Goal: Task Accomplishment & Management: Complete application form

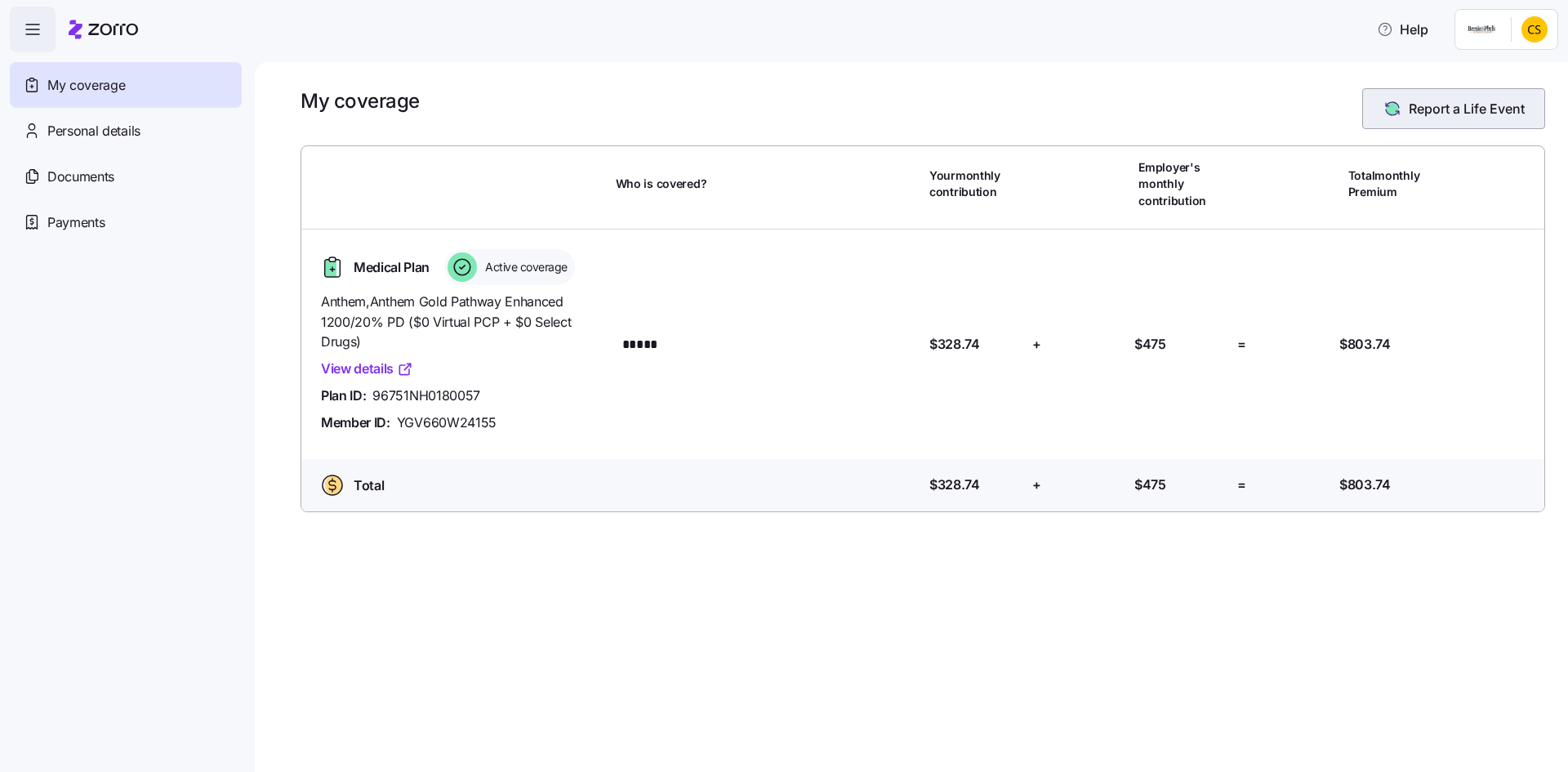
click at [1449, 111] on span "Report a Life Event" at bounding box center [1466, 109] width 116 height 20
click at [33, 36] on icon "button" at bounding box center [33, 30] width 20 height 20
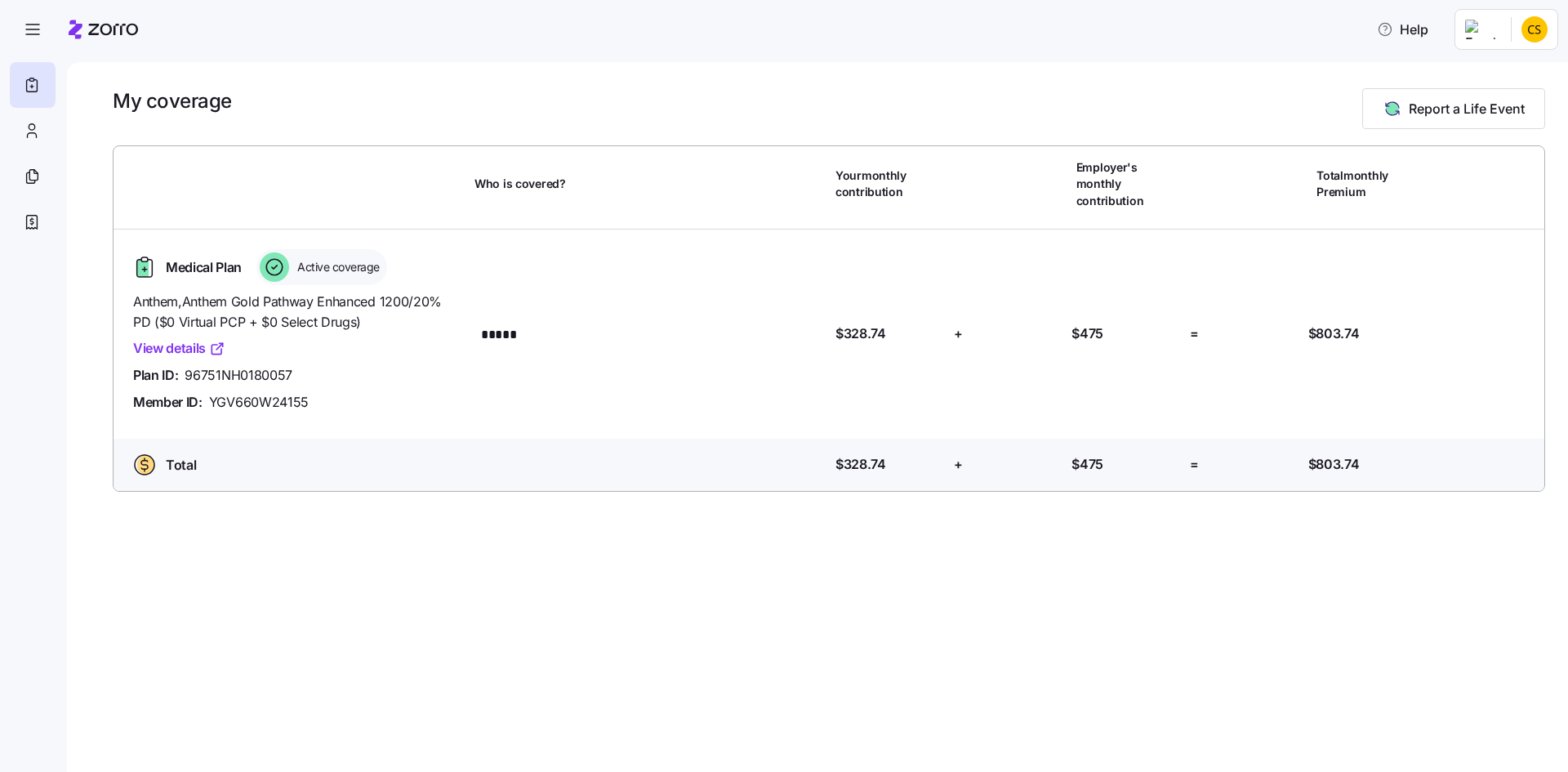
click at [174, 338] on link "View details" at bounding box center [179, 348] width 92 height 21
click at [40, 35] on icon "button" at bounding box center [33, 30] width 20 height 20
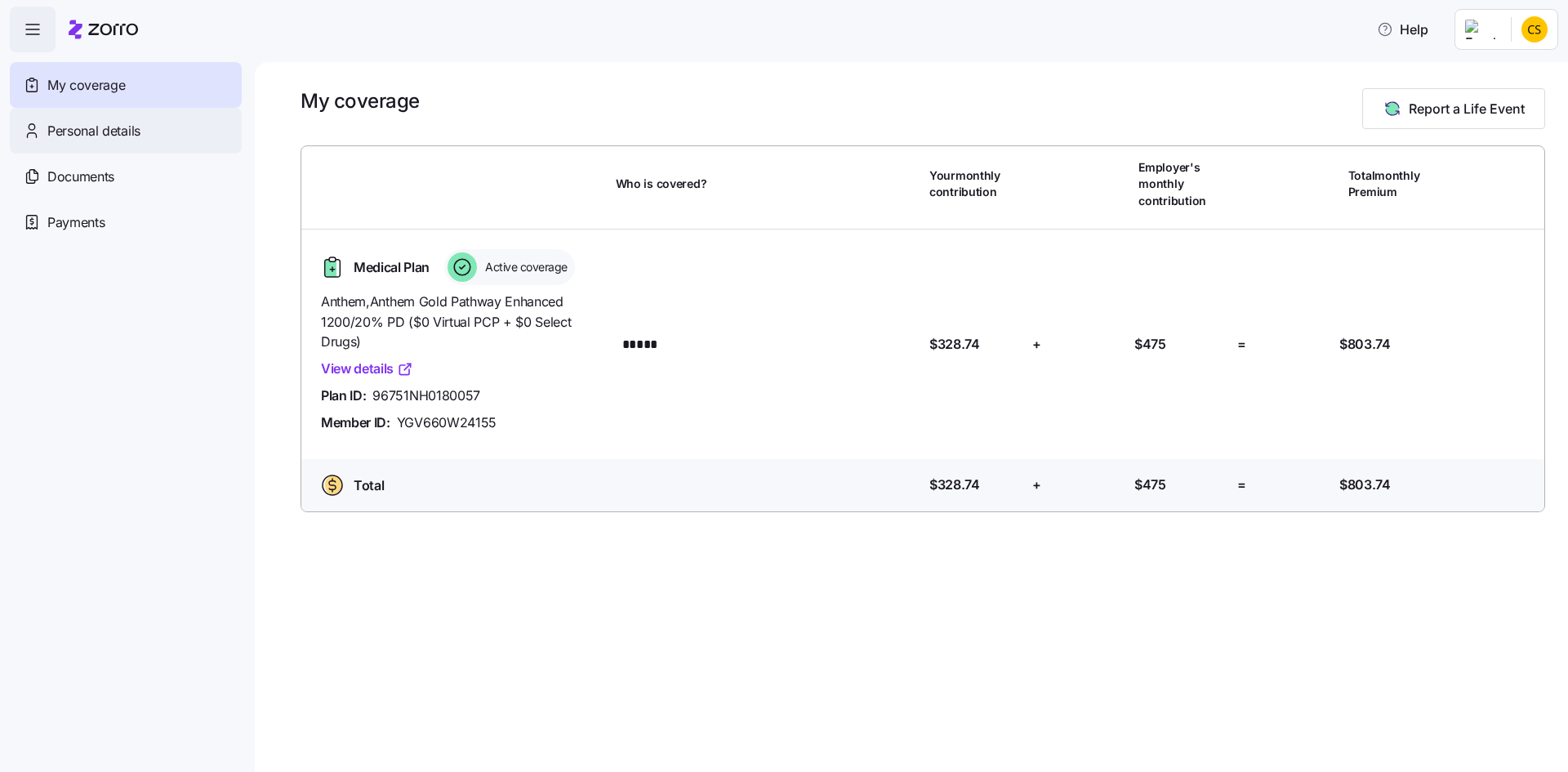
click at [96, 132] on span "Personal details" at bounding box center [94, 130] width 93 height 21
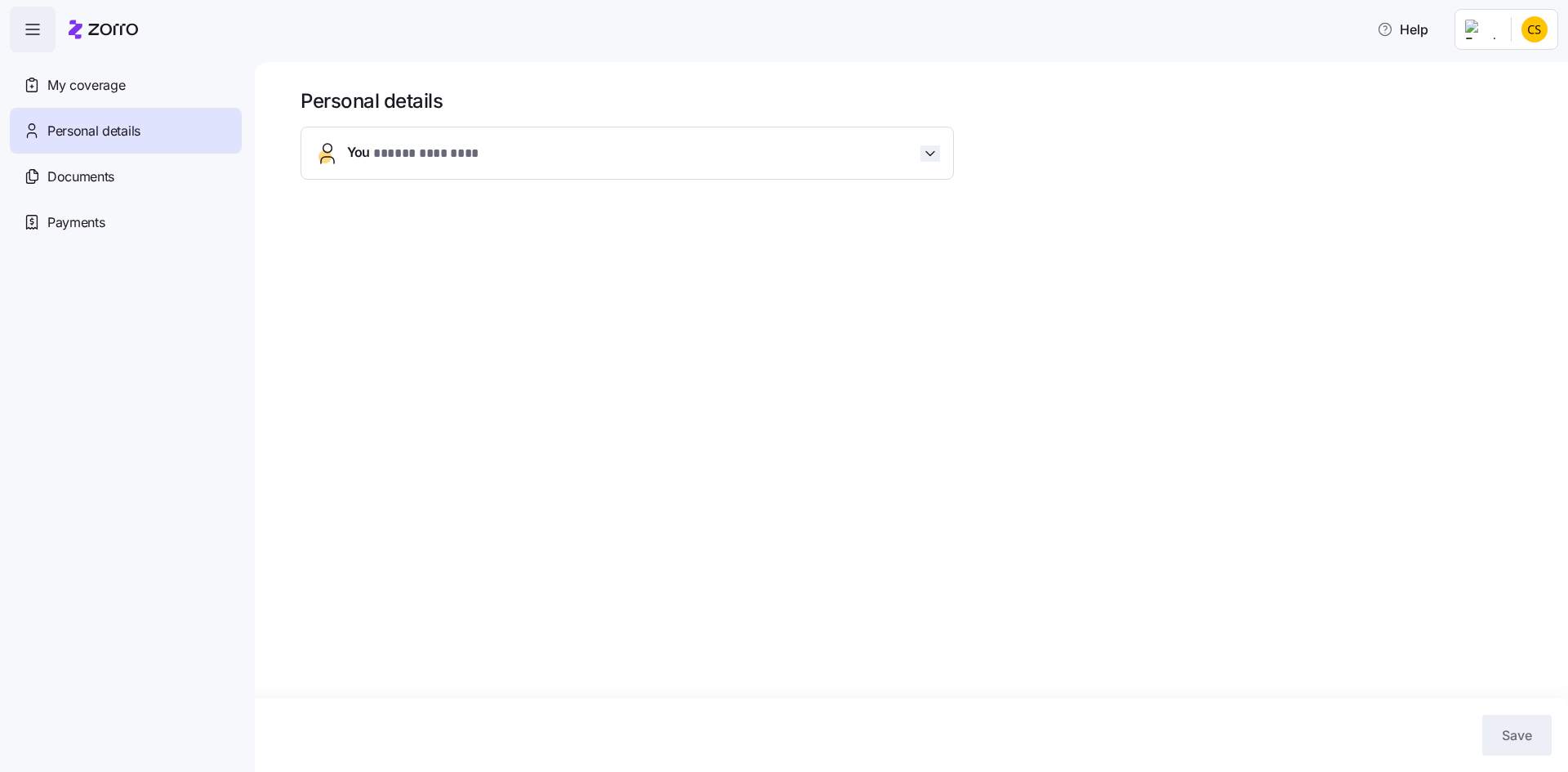
click at [929, 152] on icon "button" at bounding box center [930, 153] width 17 height 17
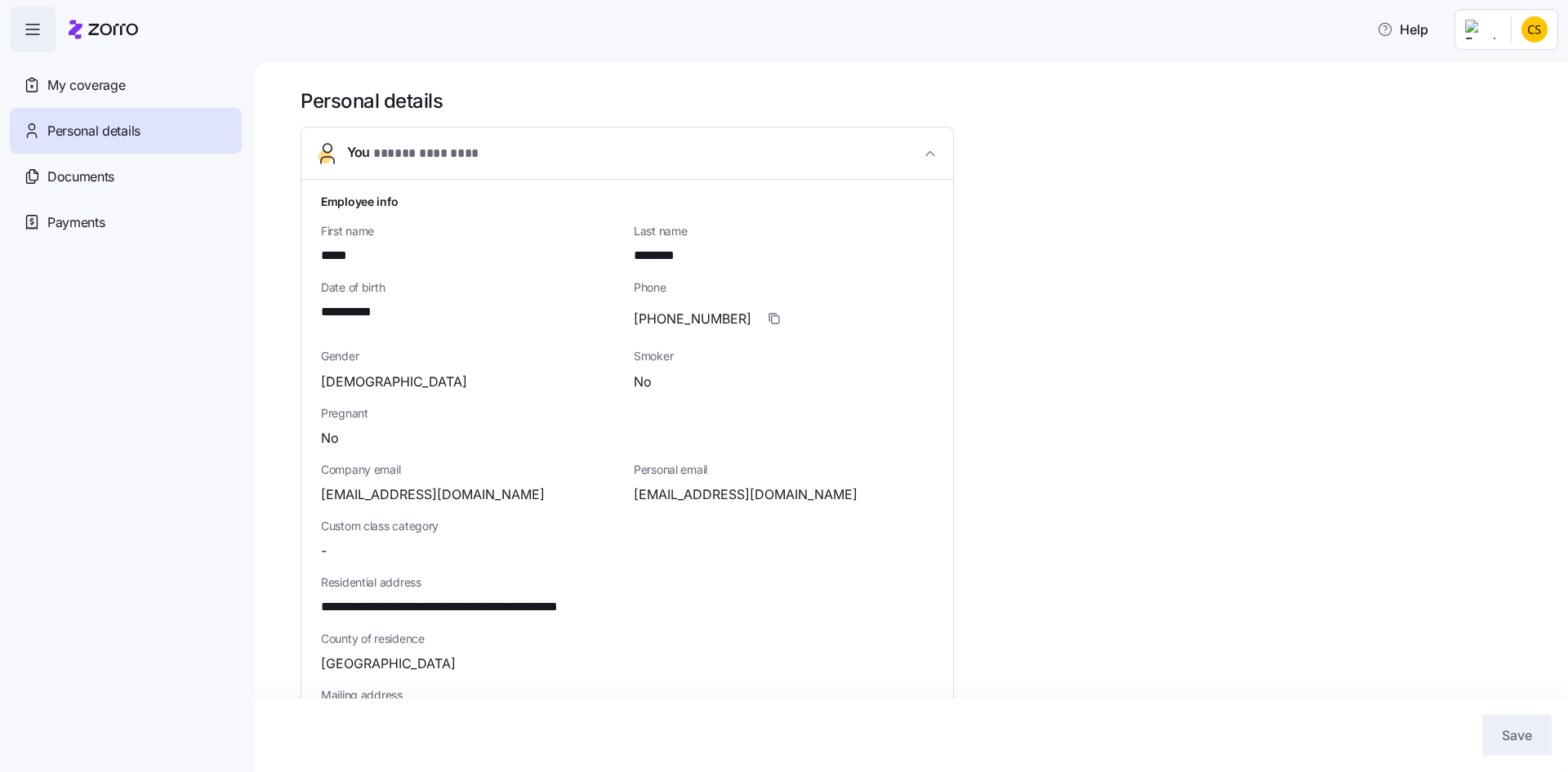
click at [269, 313] on div "**********" at bounding box center [912, 417] width 1313 height 710
click at [35, 29] on icon "button" at bounding box center [33, 30] width 20 height 20
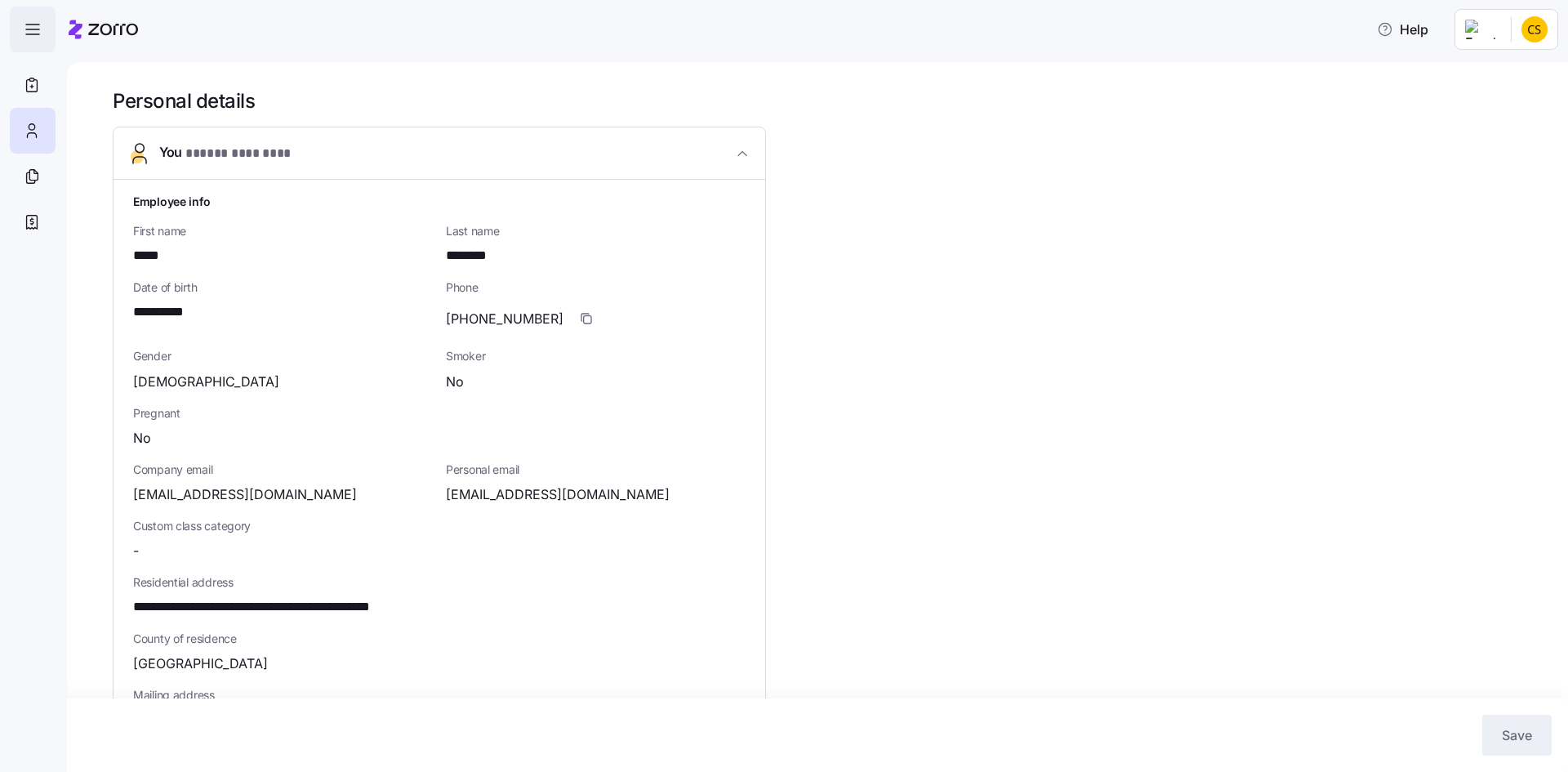
click at [32, 31] on icon "button" at bounding box center [33, 30] width 20 height 20
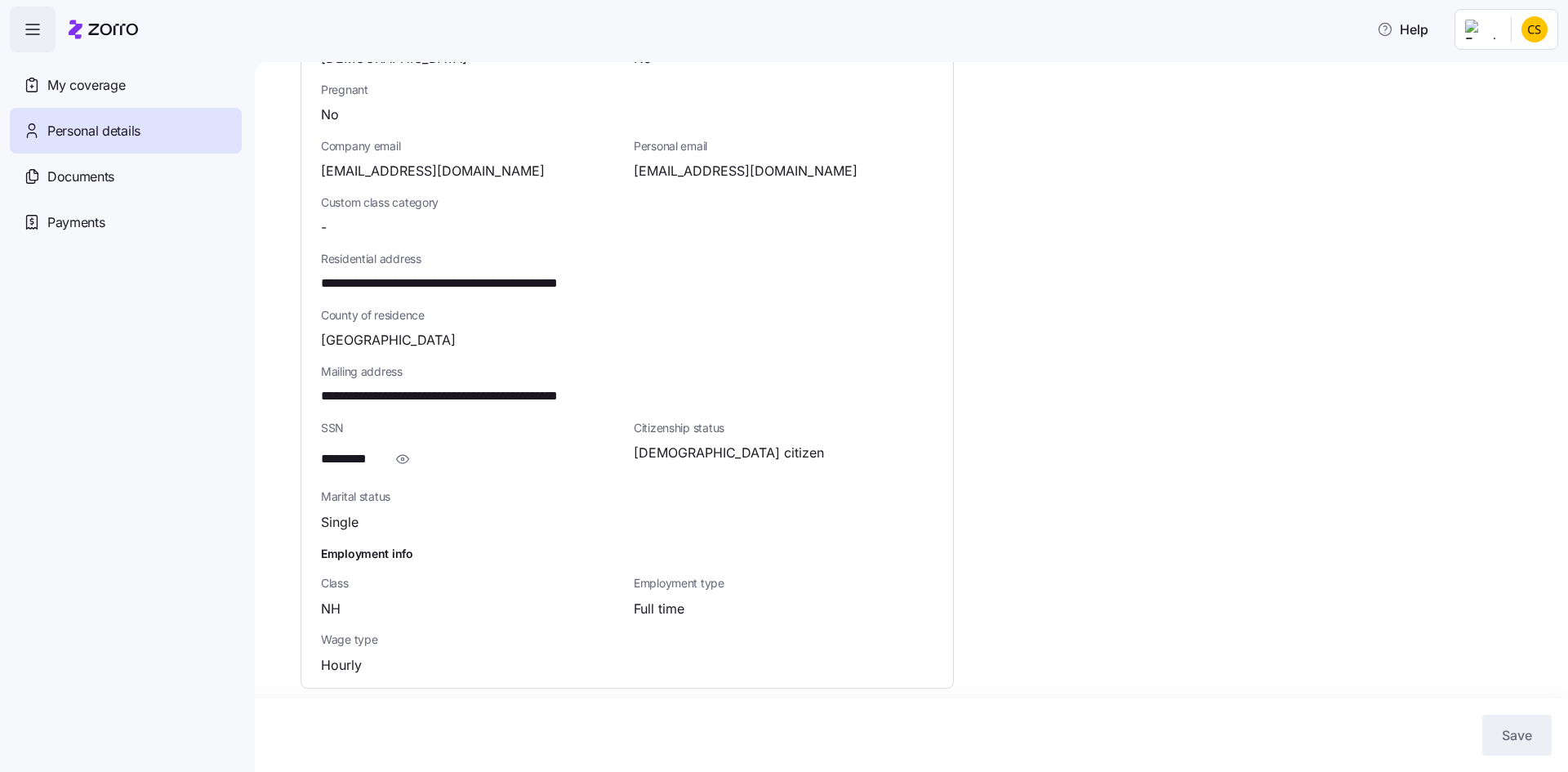
scroll to position [326, 0]
click at [37, 19] on span "button" at bounding box center [33, 29] width 44 height 44
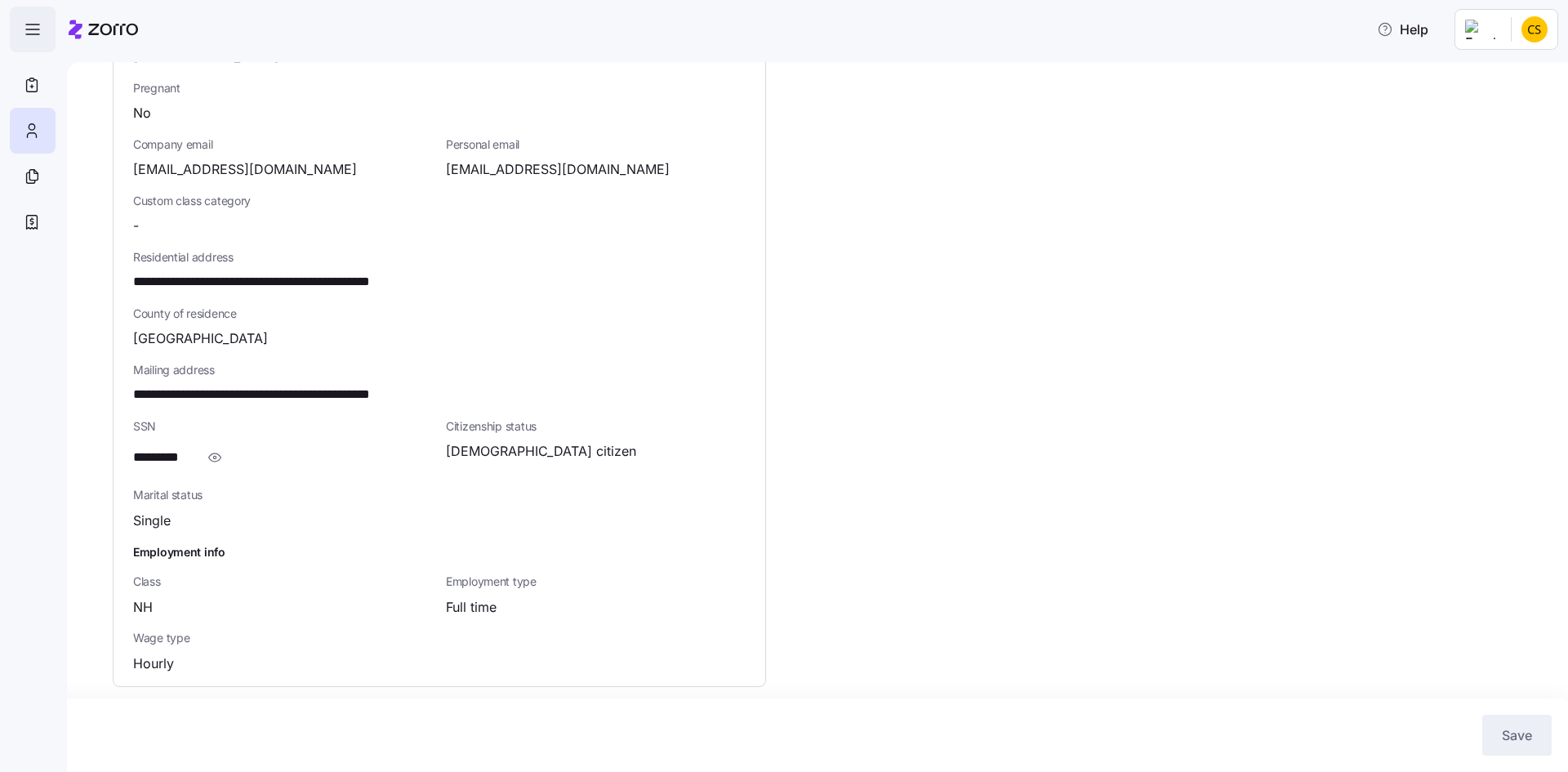
click at [40, 19] on span "button" at bounding box center [33, 29] width 44 height 44
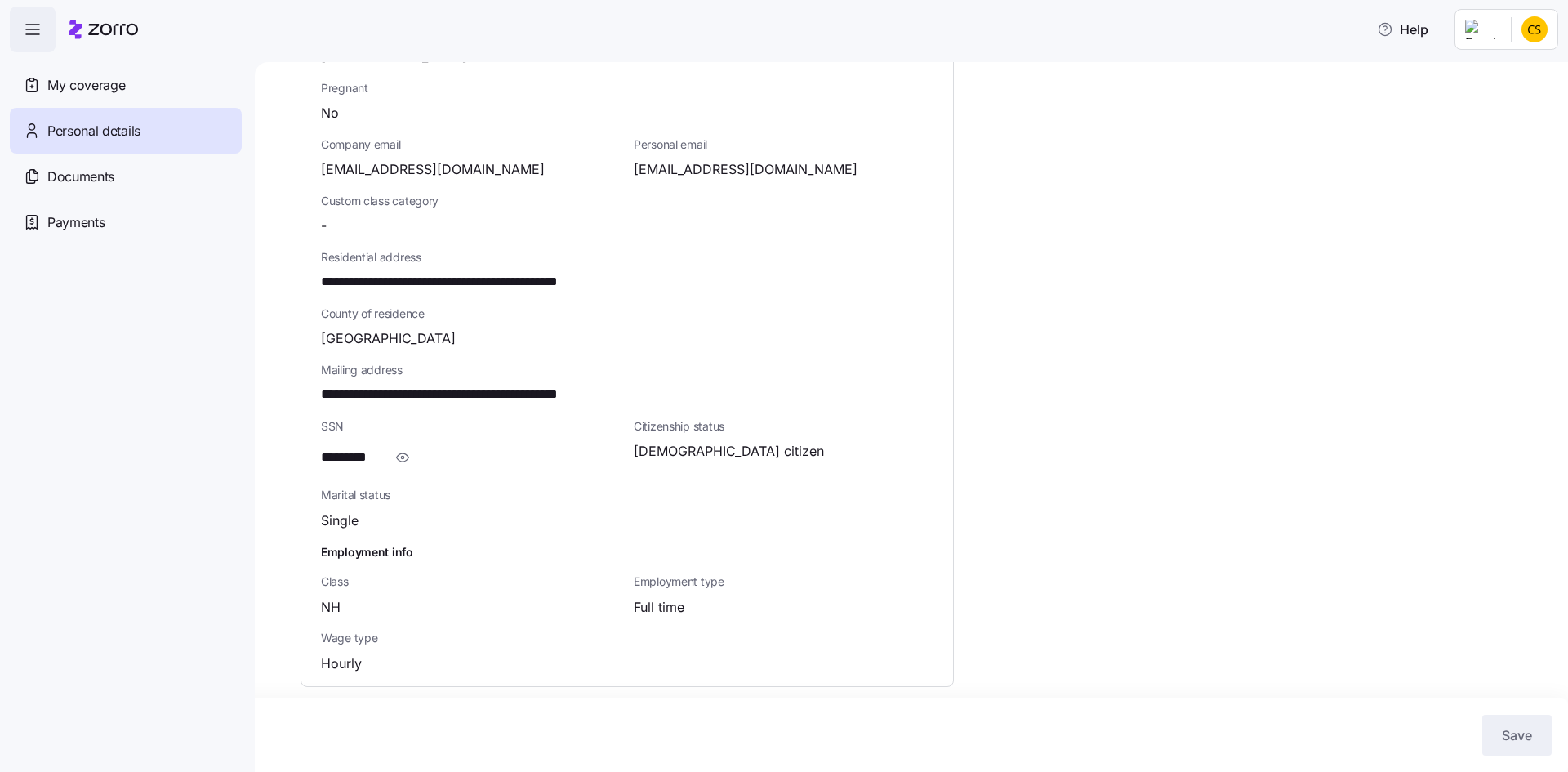
click at [43, 34] on span "button" at bounding box center [33, 29] width 44 height 44
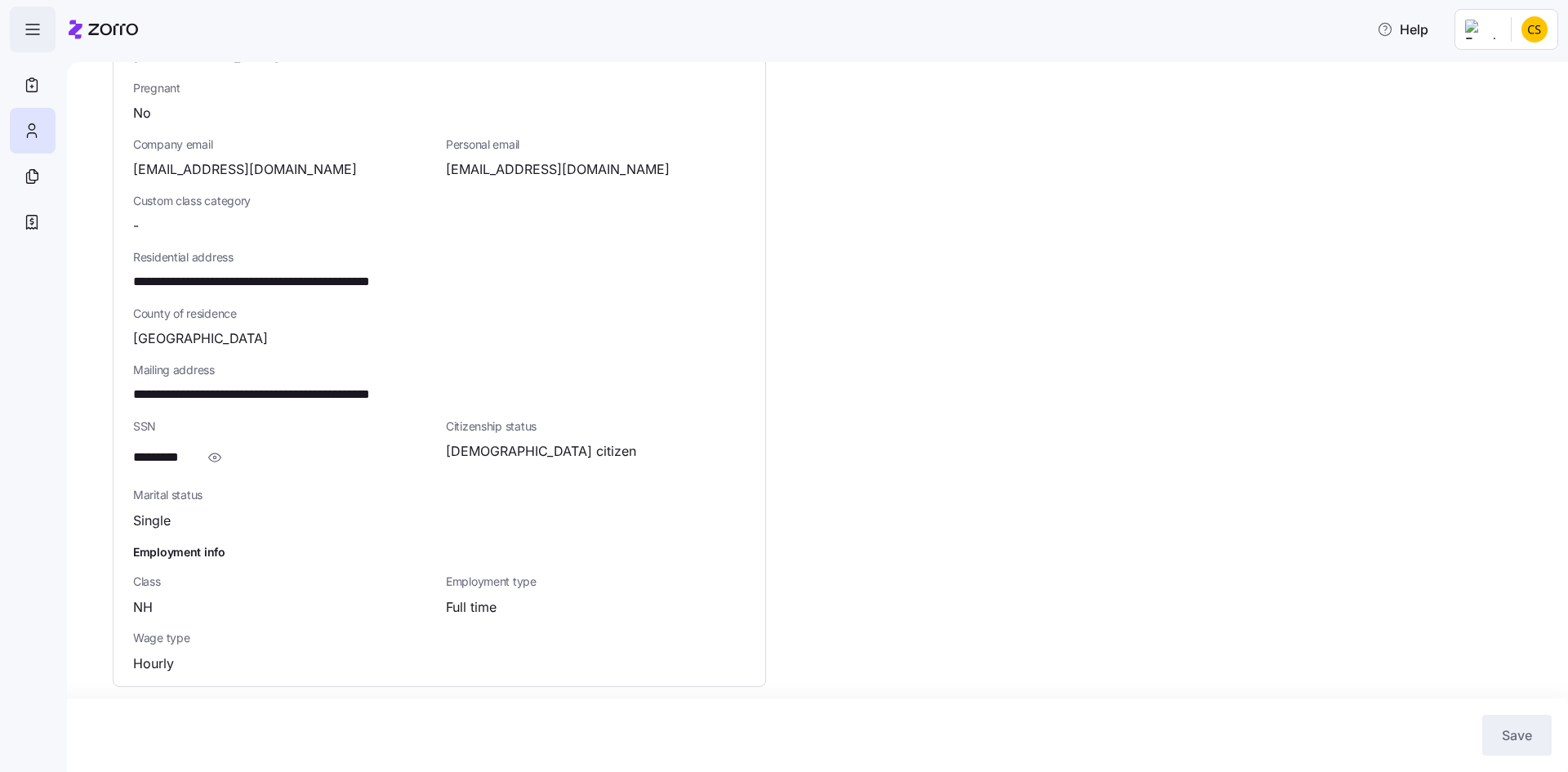
click at [40, 34] on icon "button" at bounding box center [33, 30] width 20 height 20
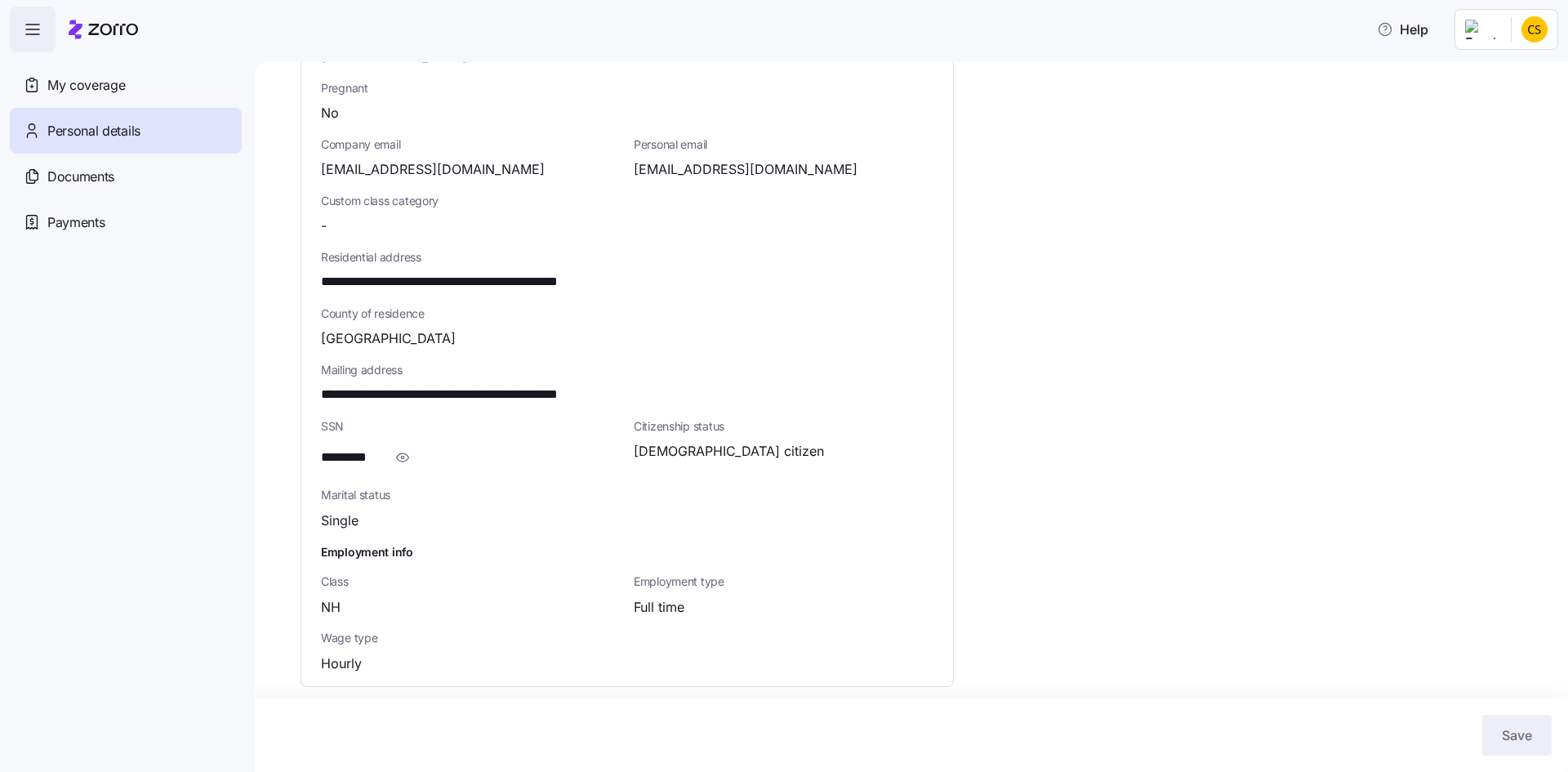
click at [40, 34] on icon "button" at bounding box center [33, 30] width 20 height 20
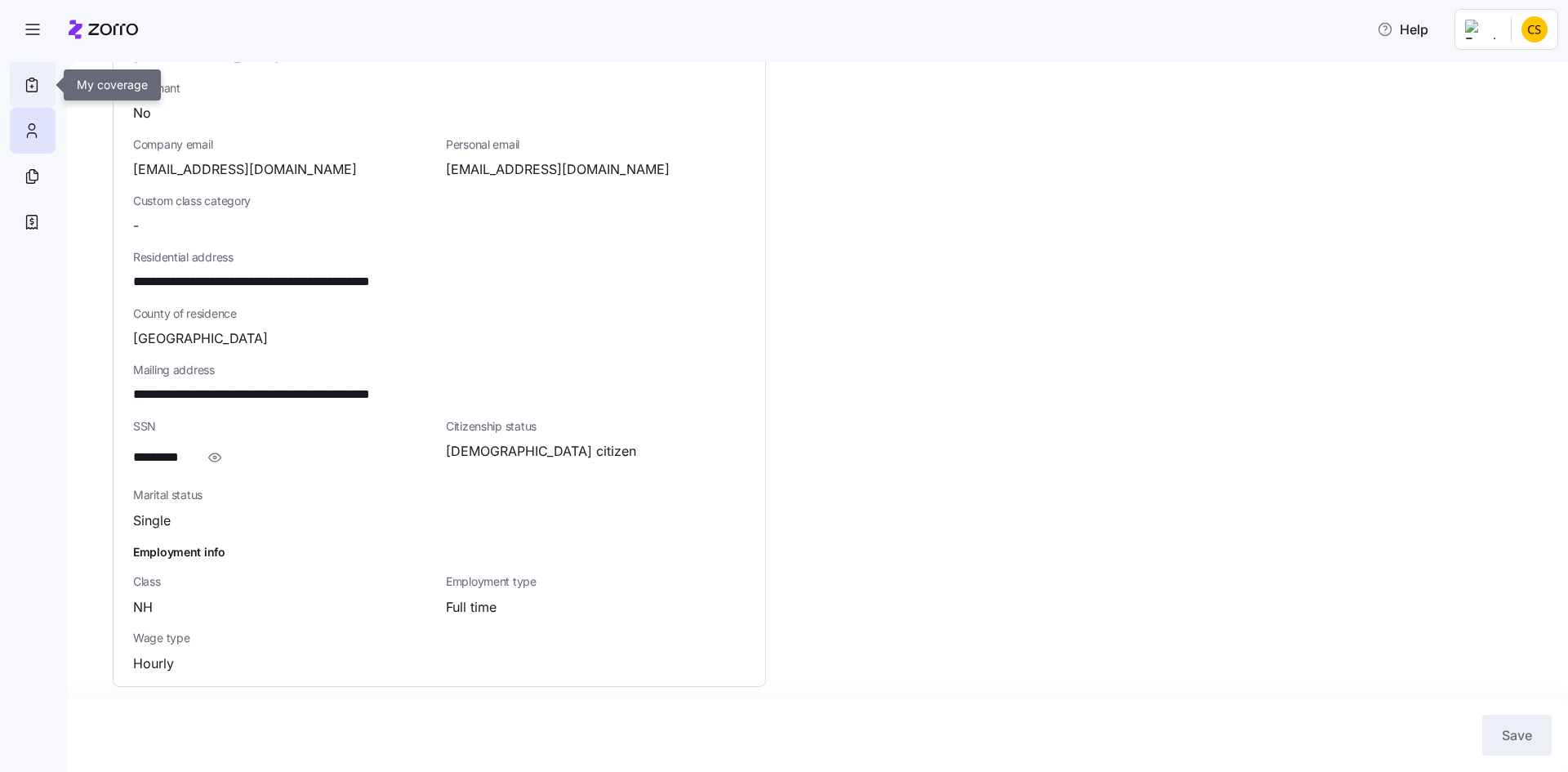
click at [36, 83] on icon at bounding box center [32, 85] width 18 height 20
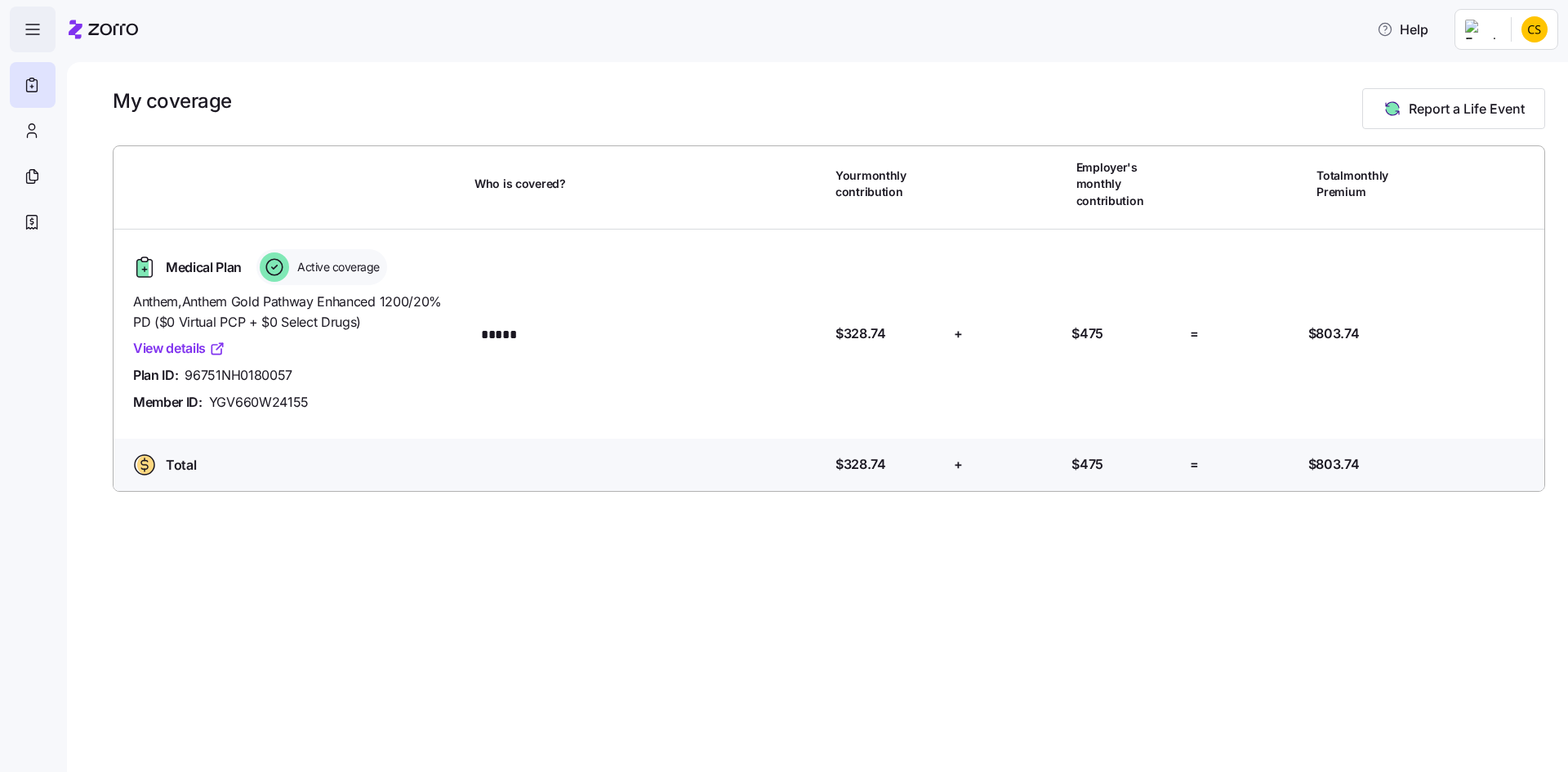
click at [32, 27] on icon "button" at bounding box center [33, 30] width 20 height 20
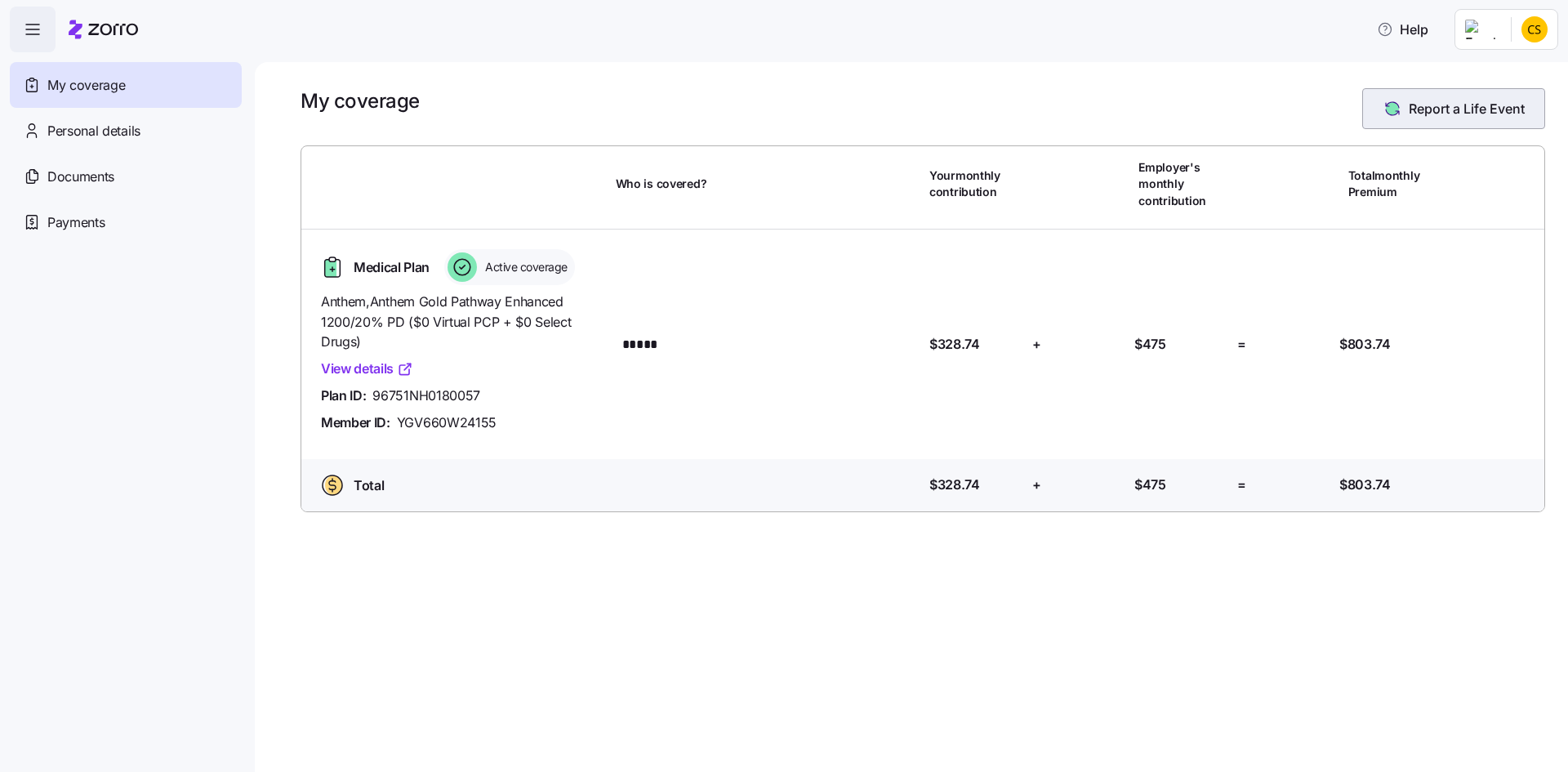
click at [1424, 105] on span "Report a Life Event" at bounding box center [1466, 109] width 116 height 20
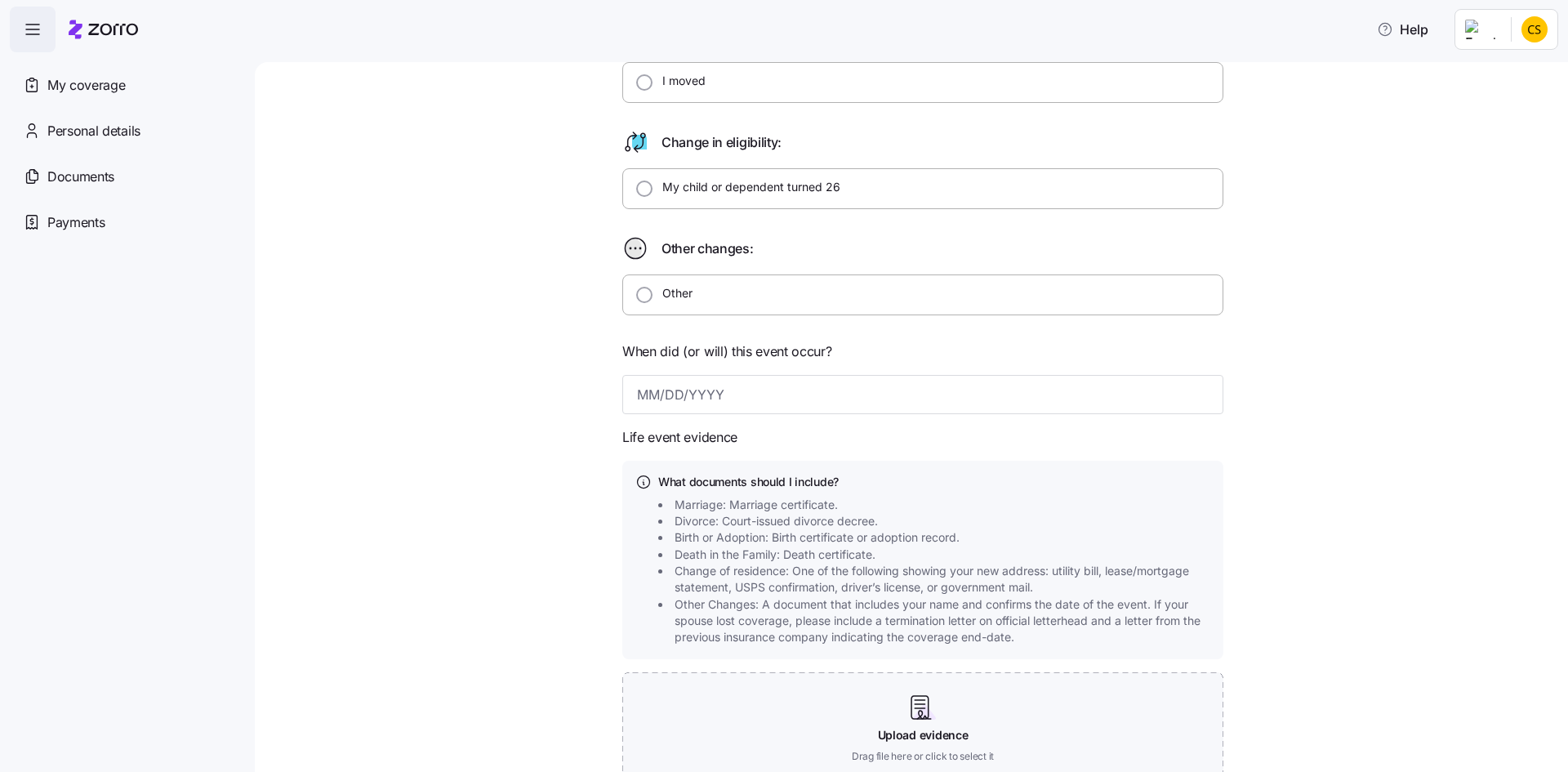
scroll to position [408, 0]
click at [638, 291] on input "Other" at bounding box center [644, 292] width 17 height 17
radio input "true"
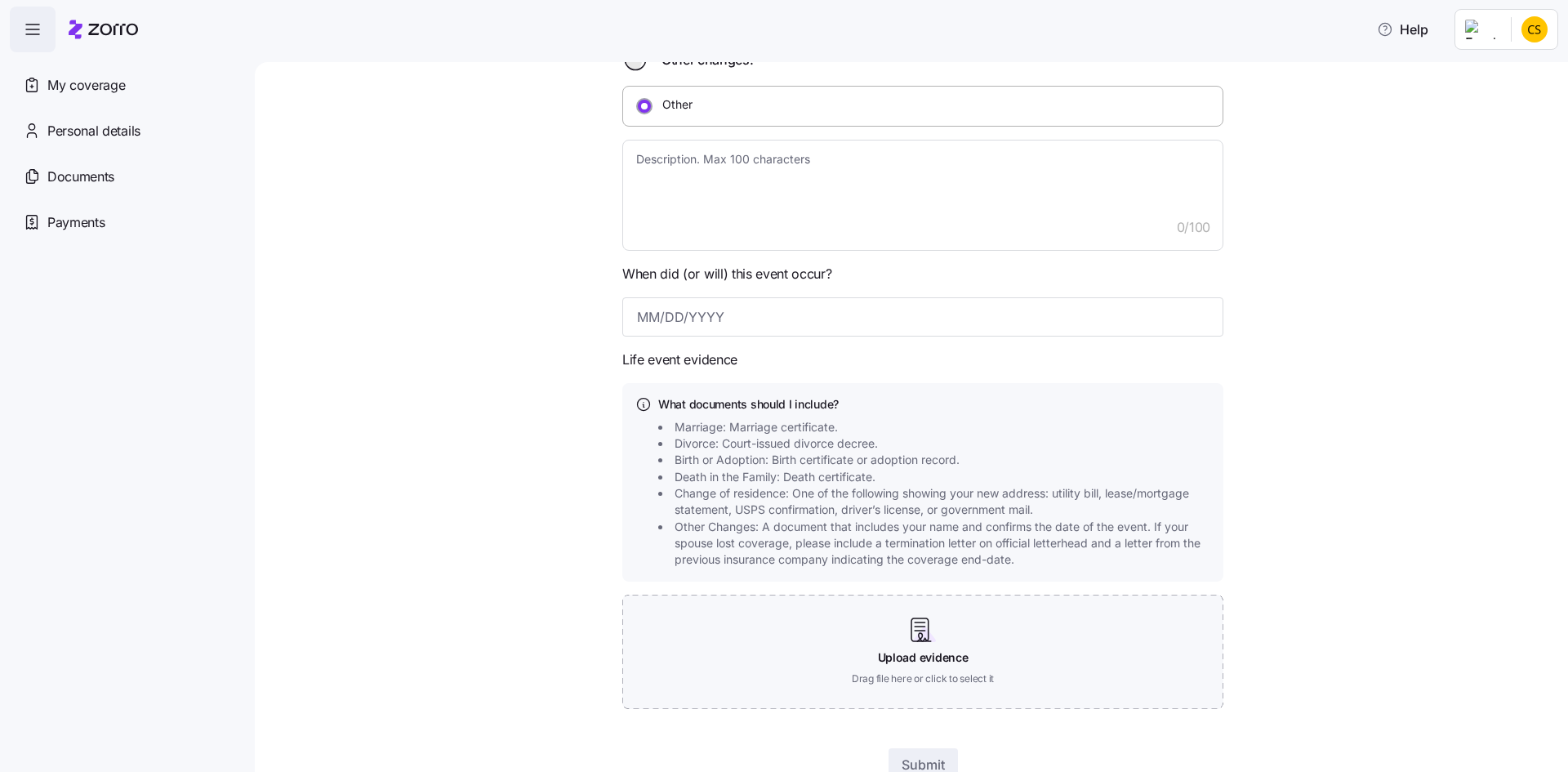
scroll to position [653, 0]
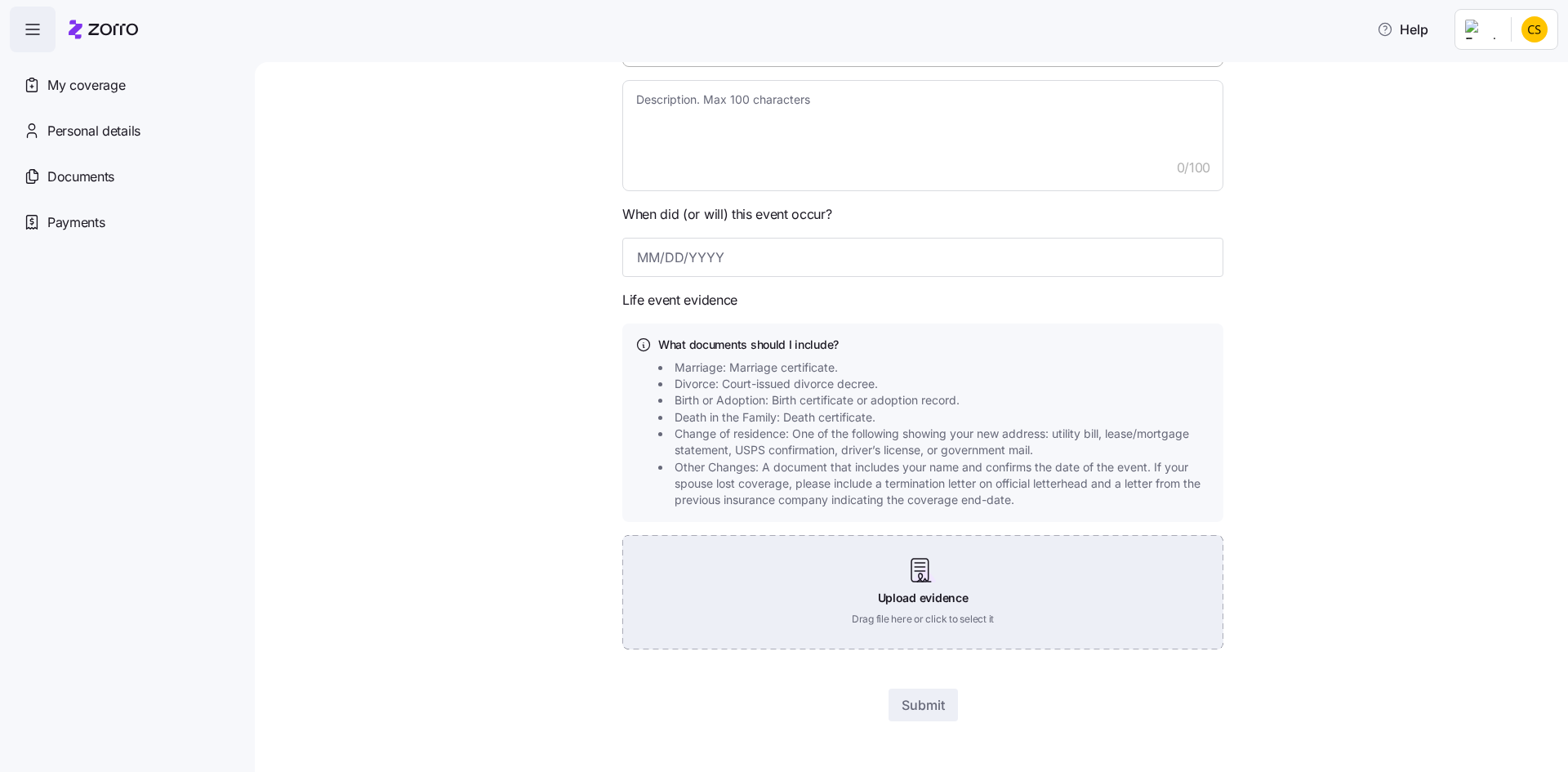
click at [922, 570] on div "Upload evidence Drag file here or click to select it" at bounding box center [922, 592] width 601 height 115
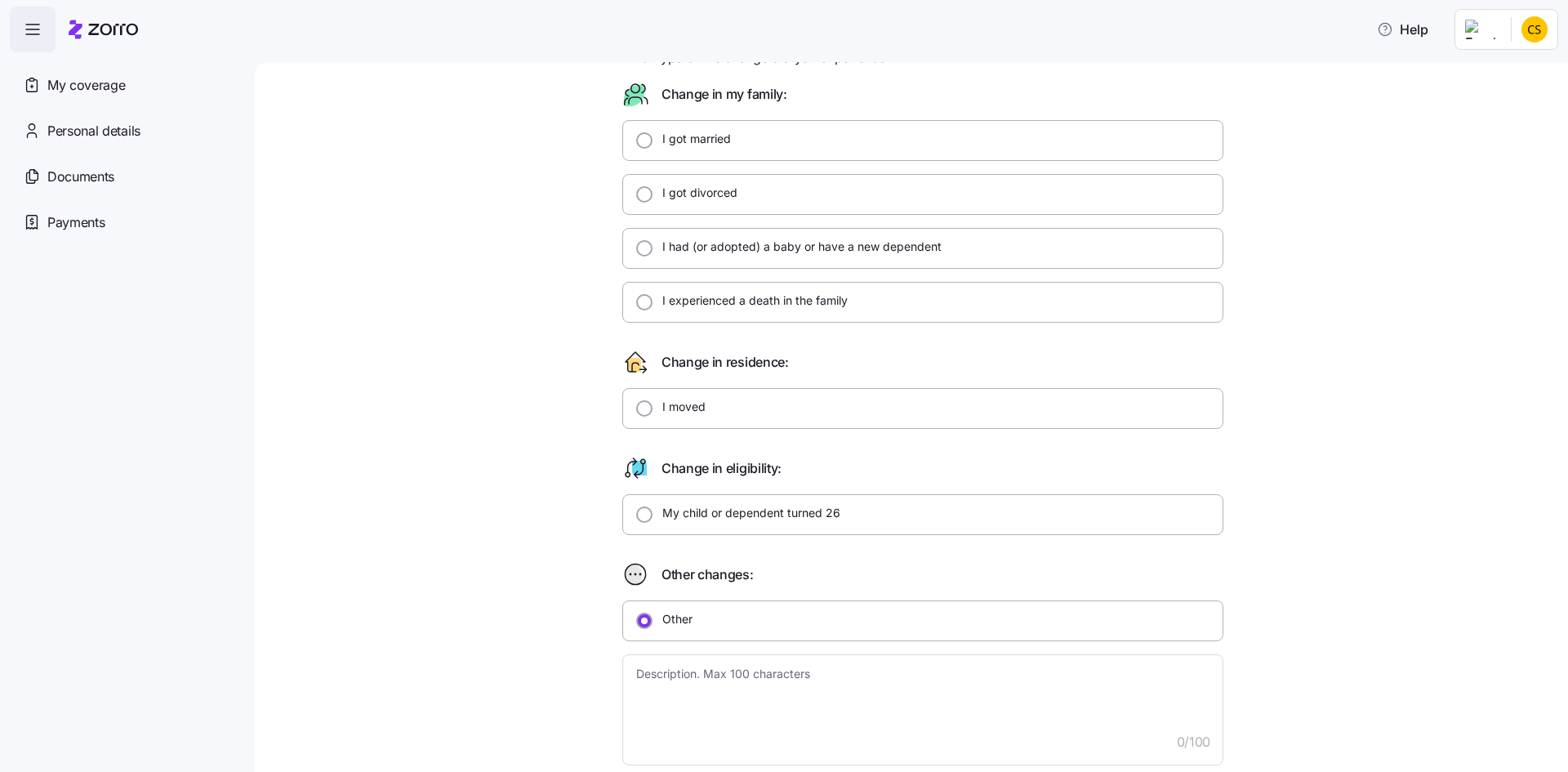
scroll to position [0, 0]
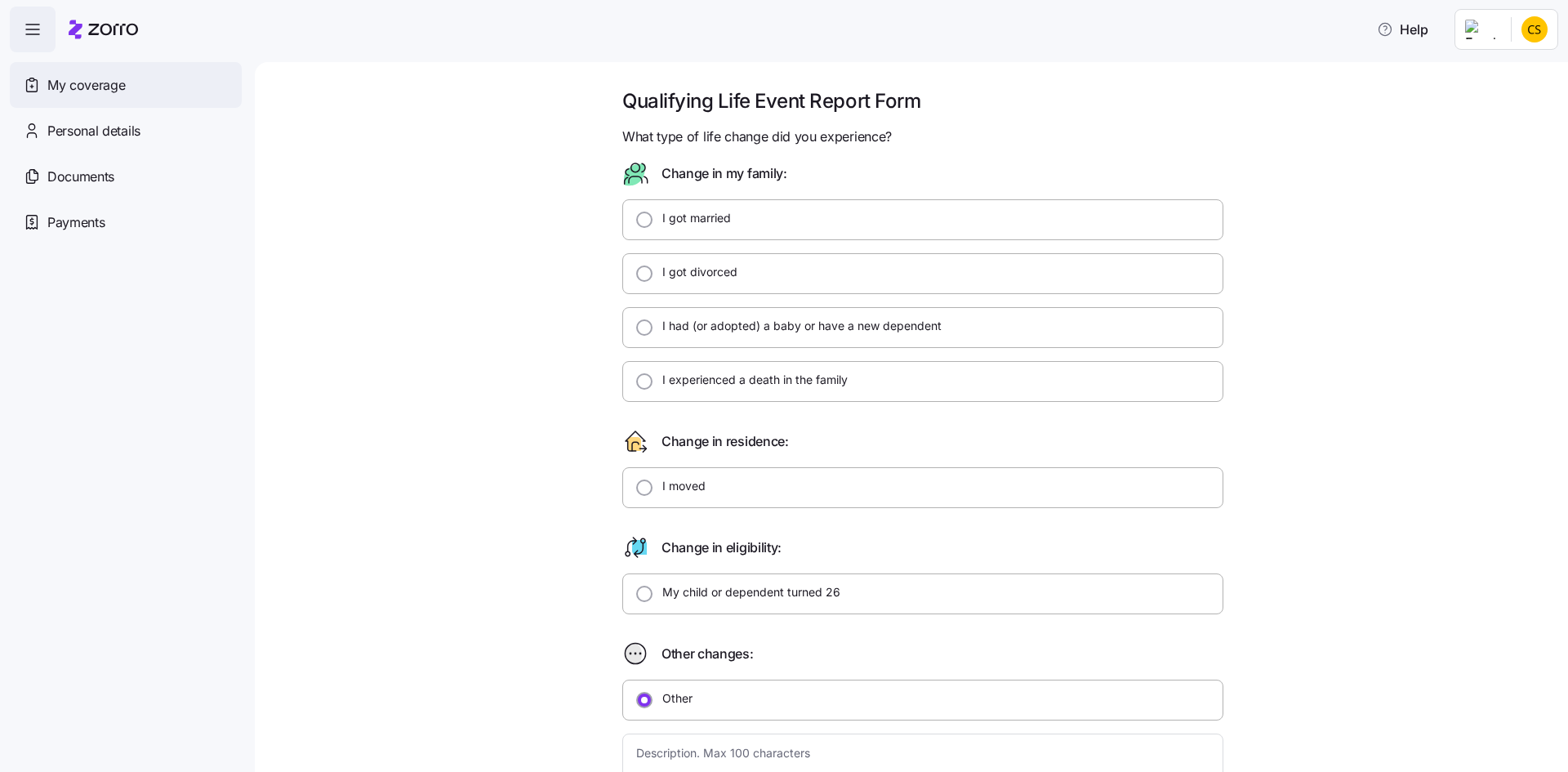
click at [77, 86] on span "My coverage" at bounding box center [86, 85] width 77 height 21
type textarea "x"
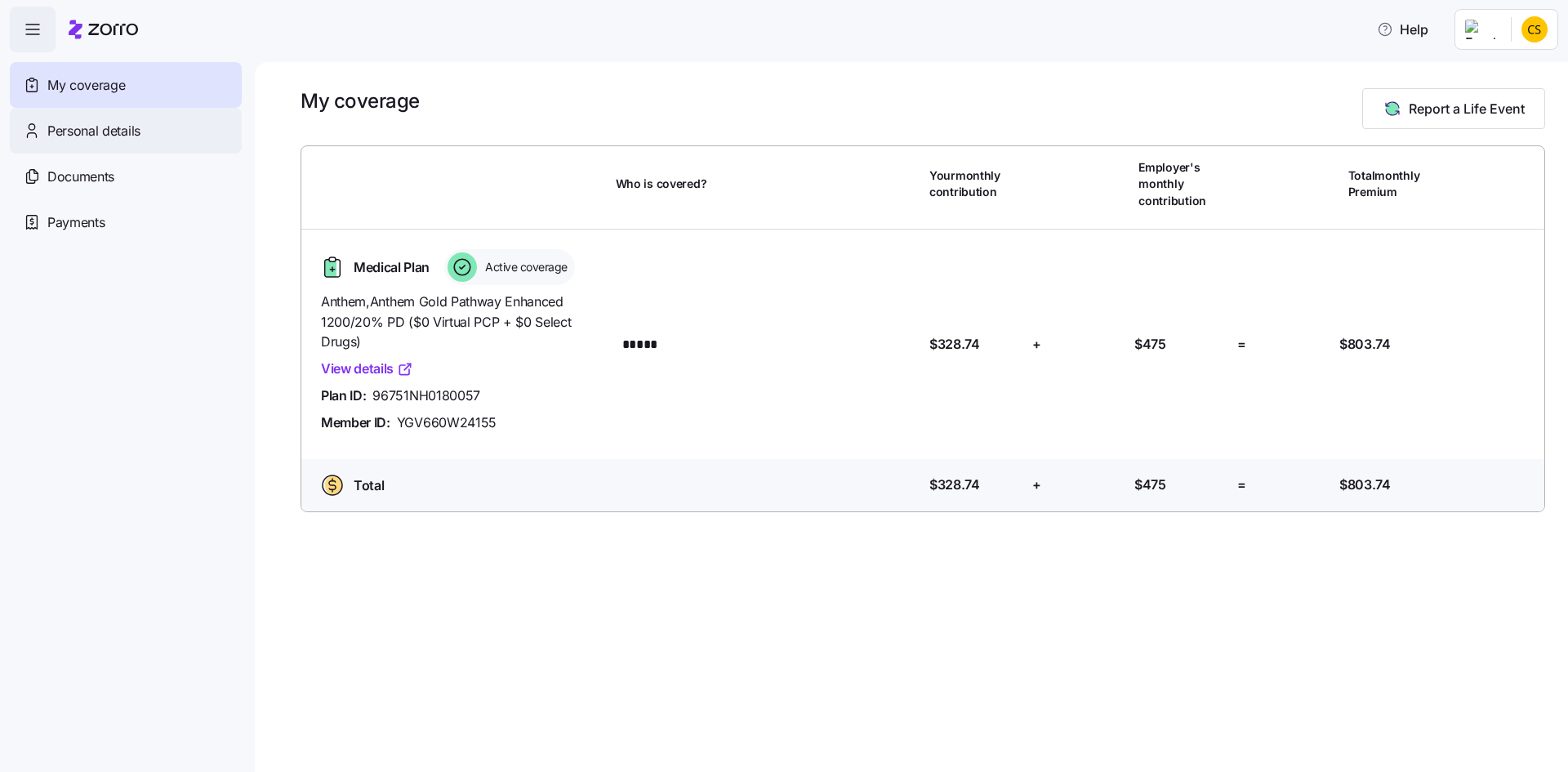
click at [101, 132] on span "Personal details" at bounding box center [94, 130] width 93 height 21
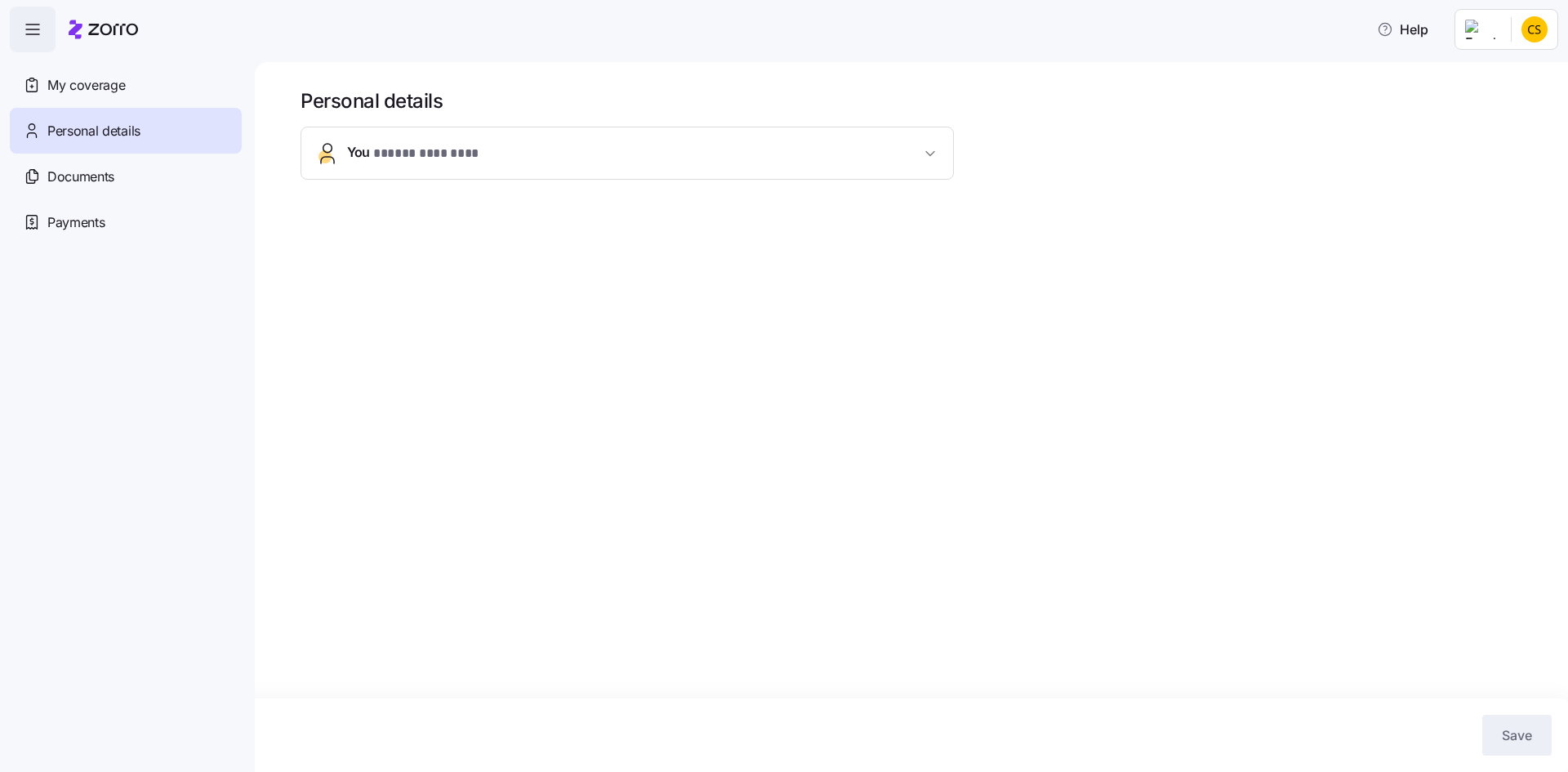
click at [34, 31] on icon "button" at bounding box center [33, 30] width 20 height 20
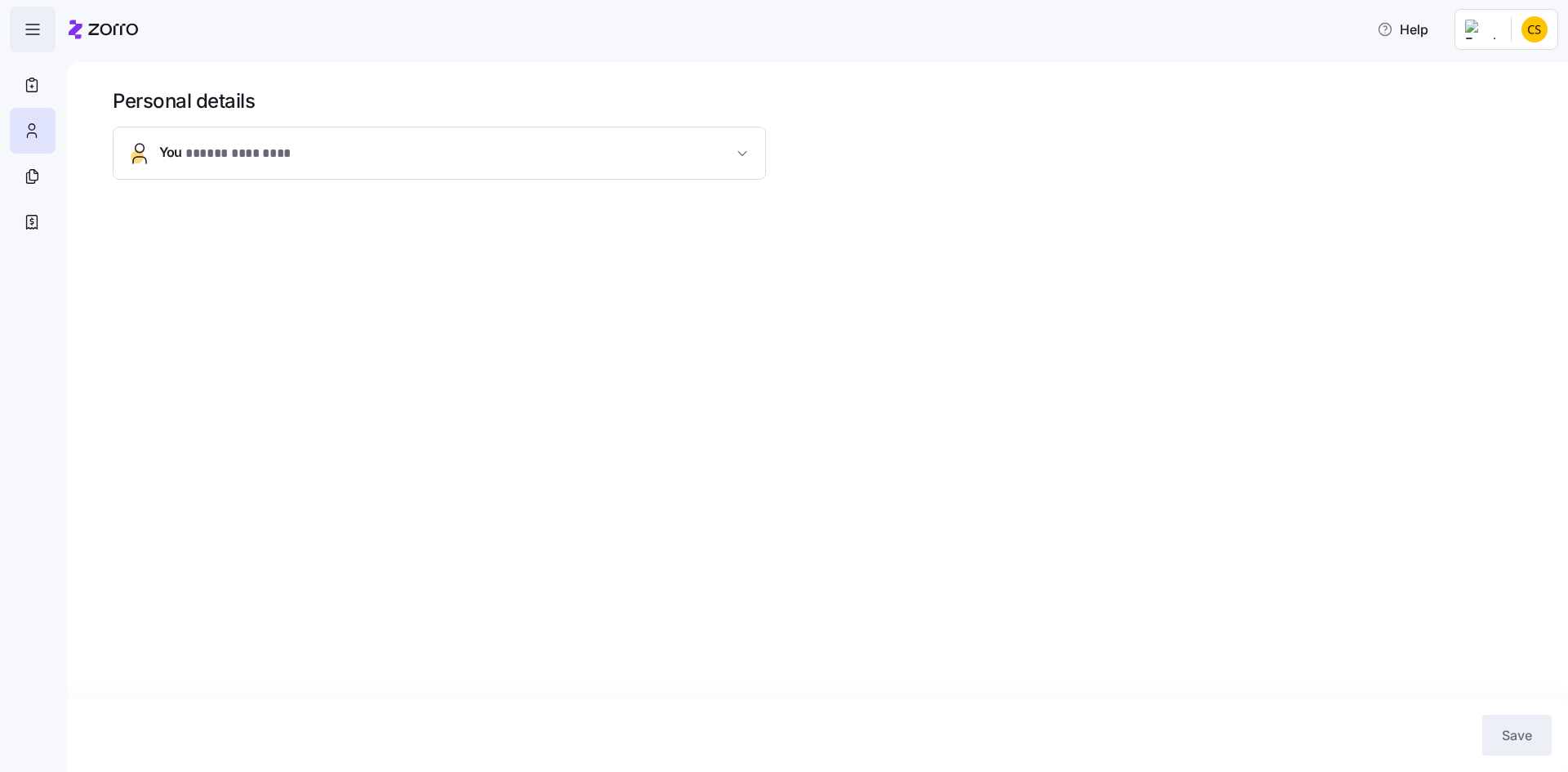
click at [34, 31] on icon "button" at bounding box center [33, 30] width 20 height 20
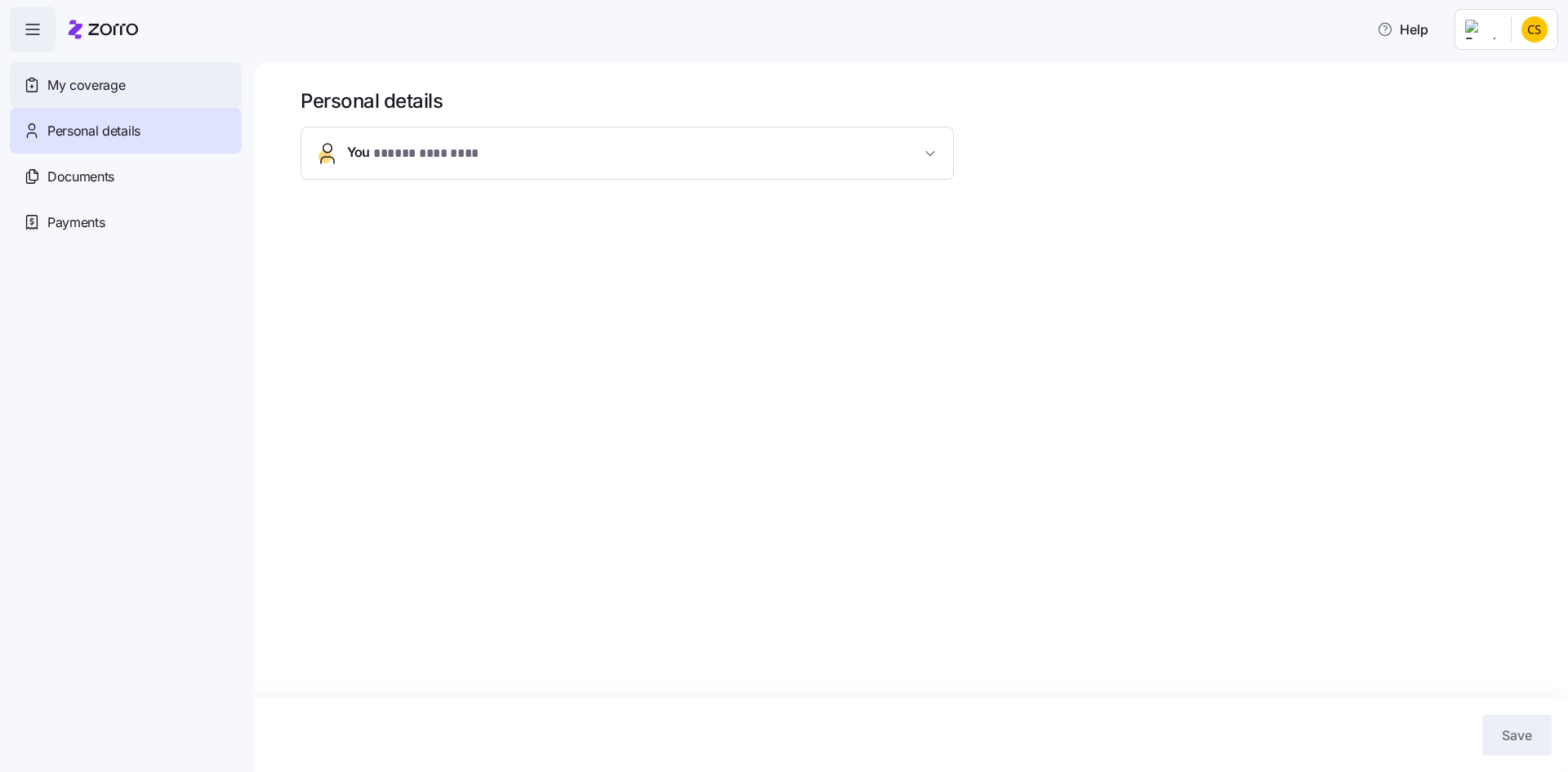
click at [78, 87] on span "My coverage" at bounding box center [86, 85] width 77 height 21
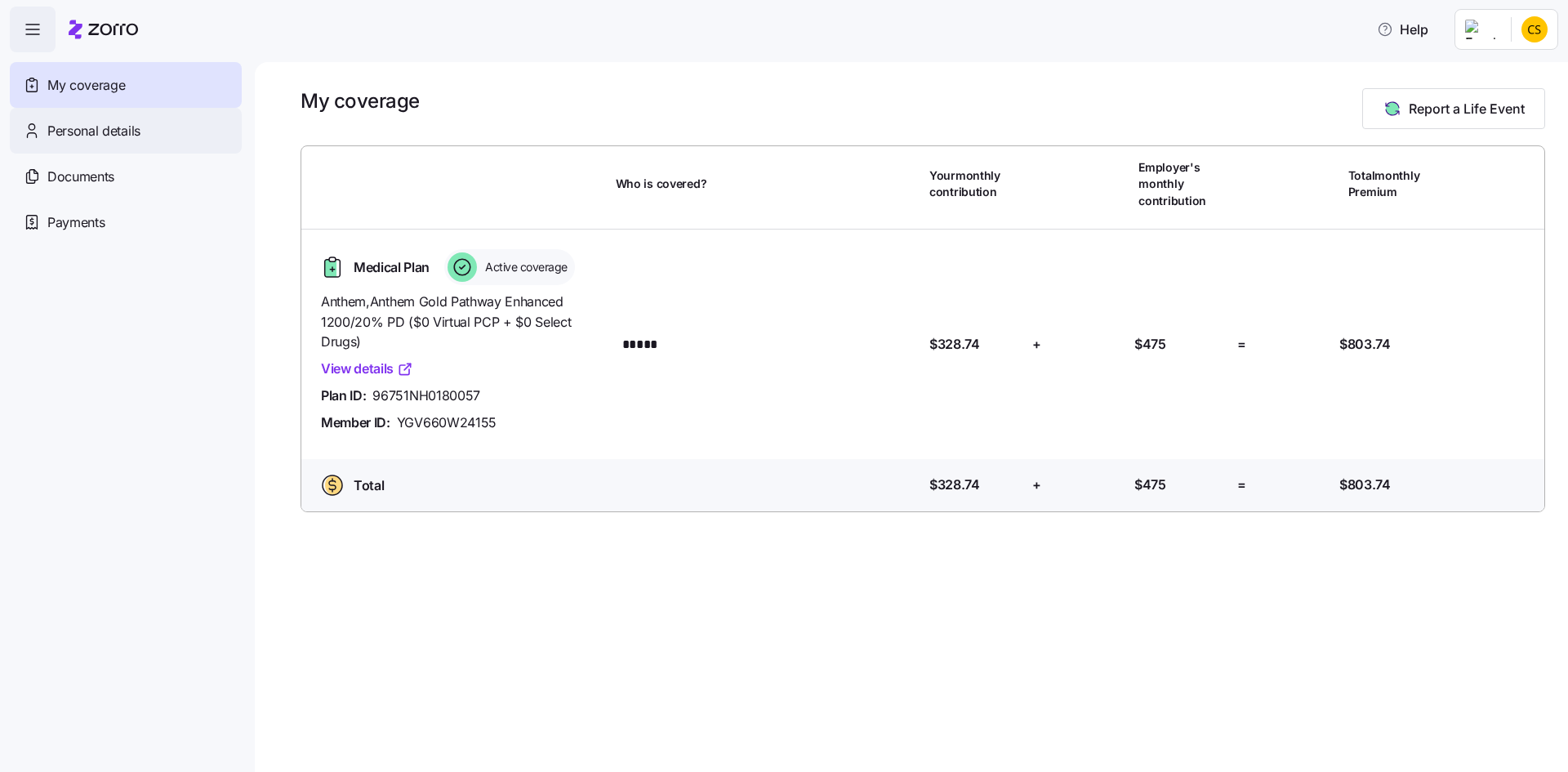
click at [88, 126] on span "Personal details" at bounding box center [94, 130] width 93 height 21
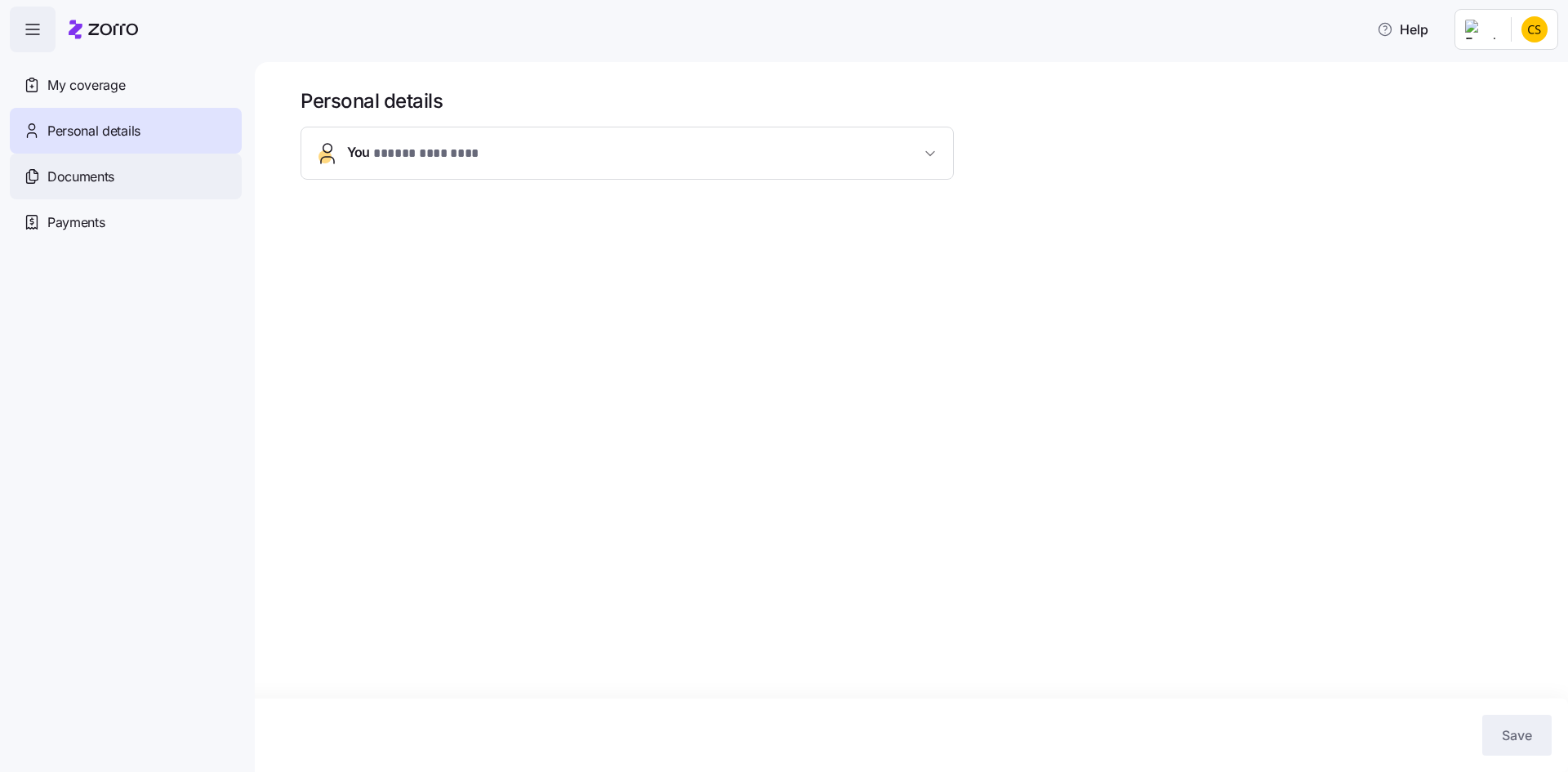
click at [72, 175] on span "Documents" at bounding box center [81, 177] width 67 height 21
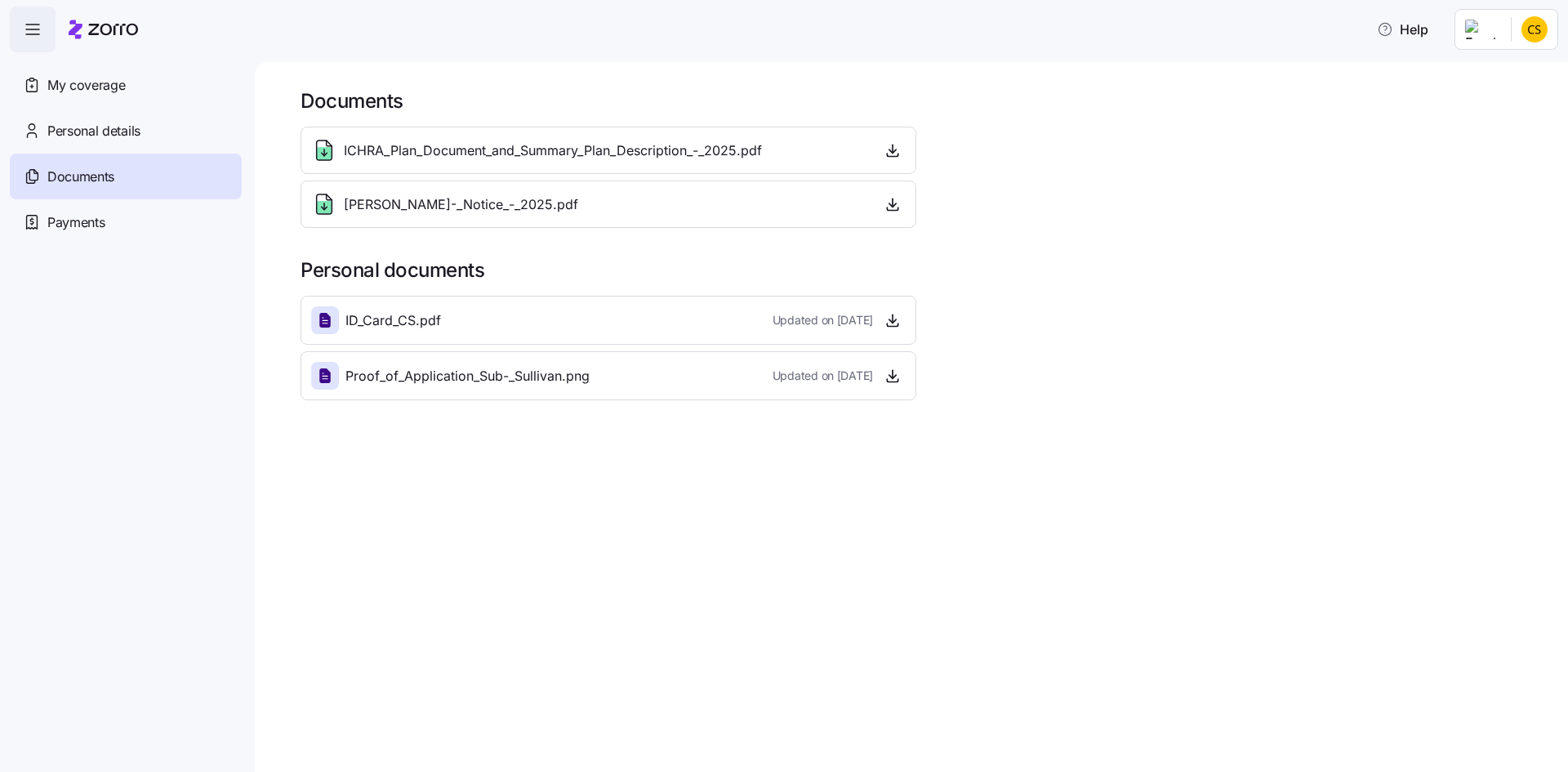
click at [414, 206] on span "[PERSON_NAME]-_Notice_-_2025.pdf" at bounding box center [461, 205] width 234 height 21
click at [880, 203] on button "button" at bounding box center [893, 204] width 26 height 26
click at [893, 203] on icon "button" at bounding box center [893, 204] width 0 height 8
click at [1418, 27] on span "Help" at bounding box center [1403, 30] width 51 height 20
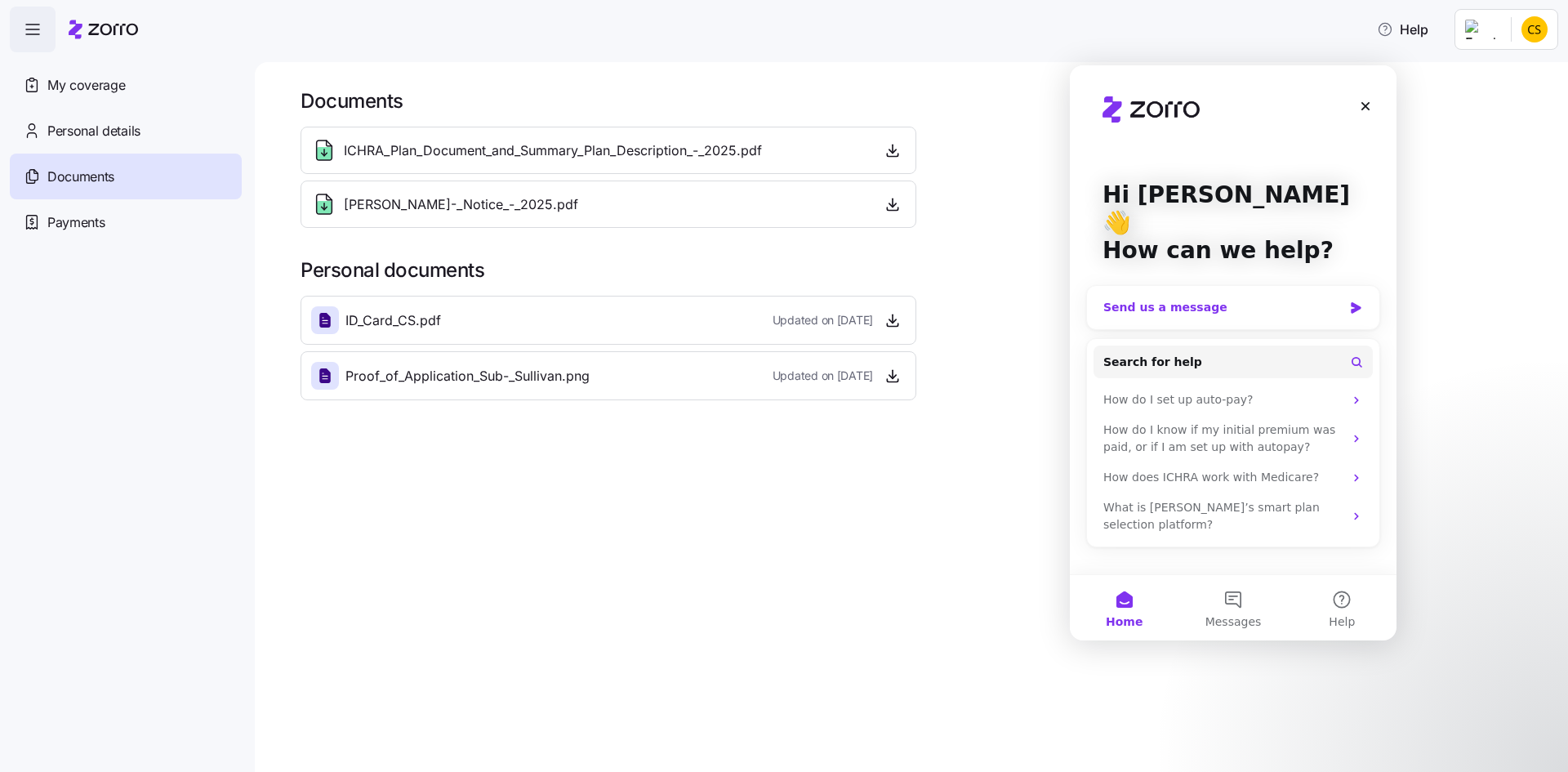
click at [1204, 299] on div "Send us a message" at bounding box center [1223, 306] width 239 height 17
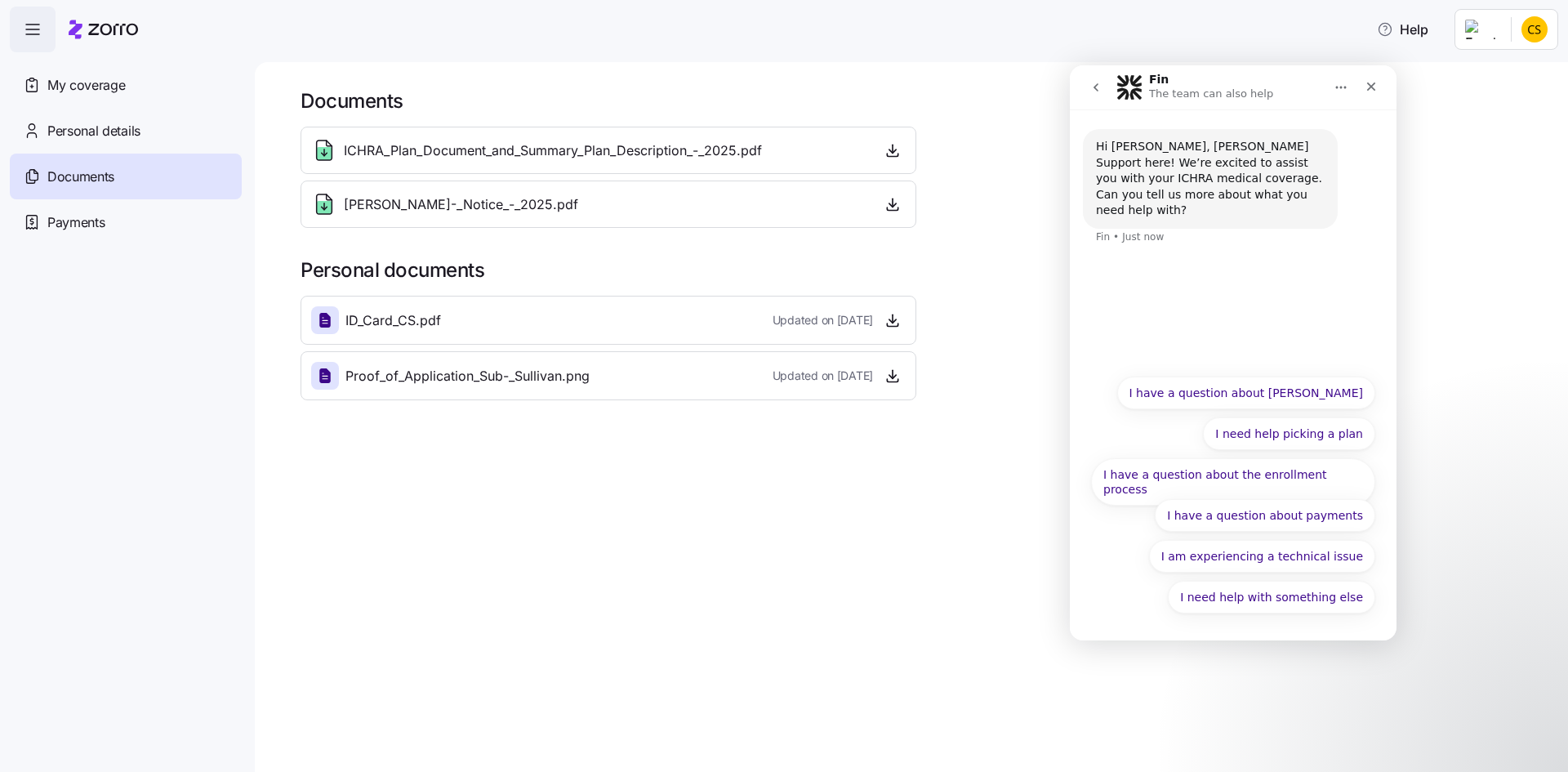
click at [33, 31] on icon "button" at bounding box center [33, 30] width 20 height 20
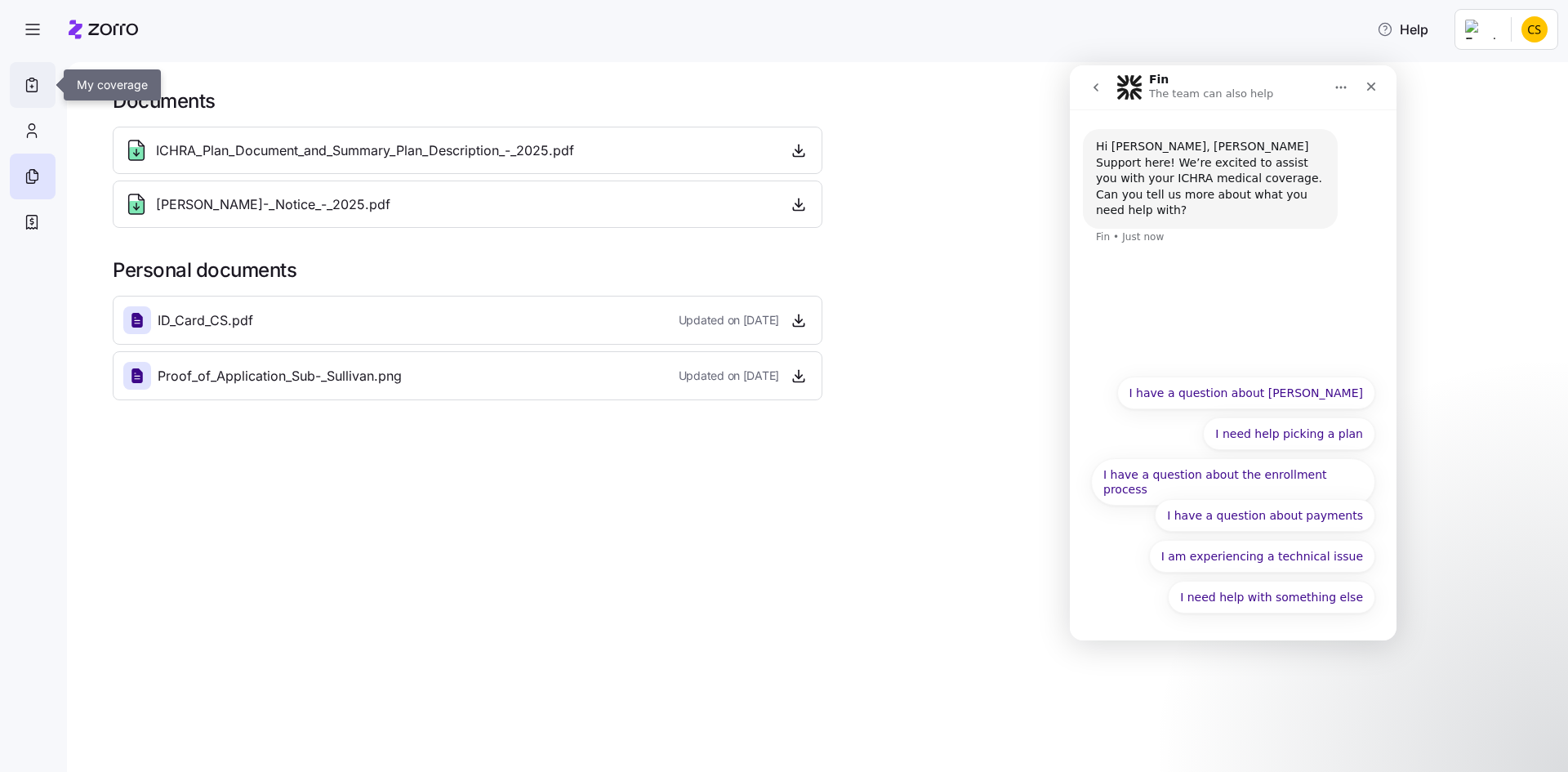
click at [24, 85] on icon at bounding box center [32, 85] width 18 height 20
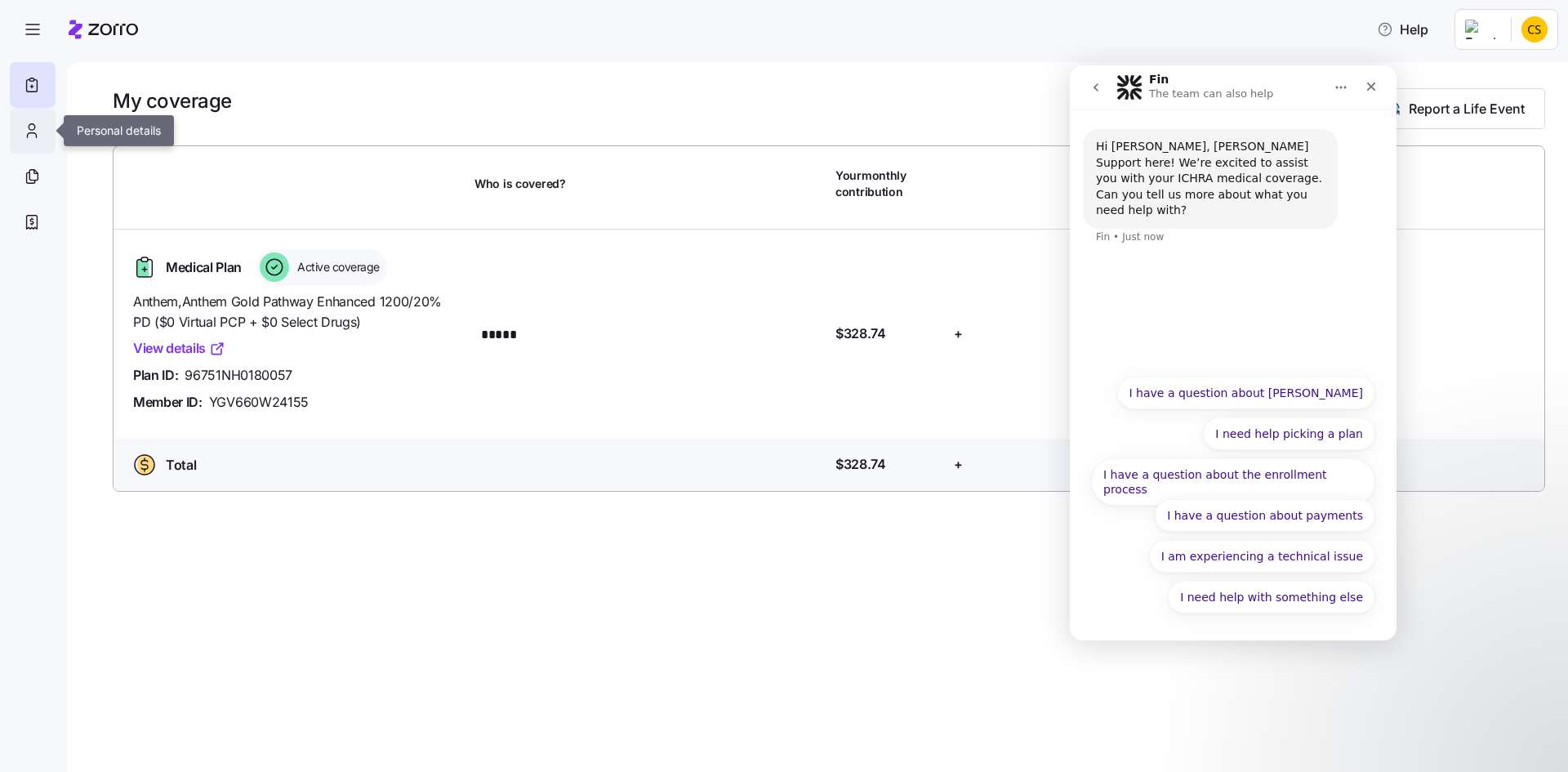
click at [30, 133] on icon at bounding box center [32, 130] width 18 height 20
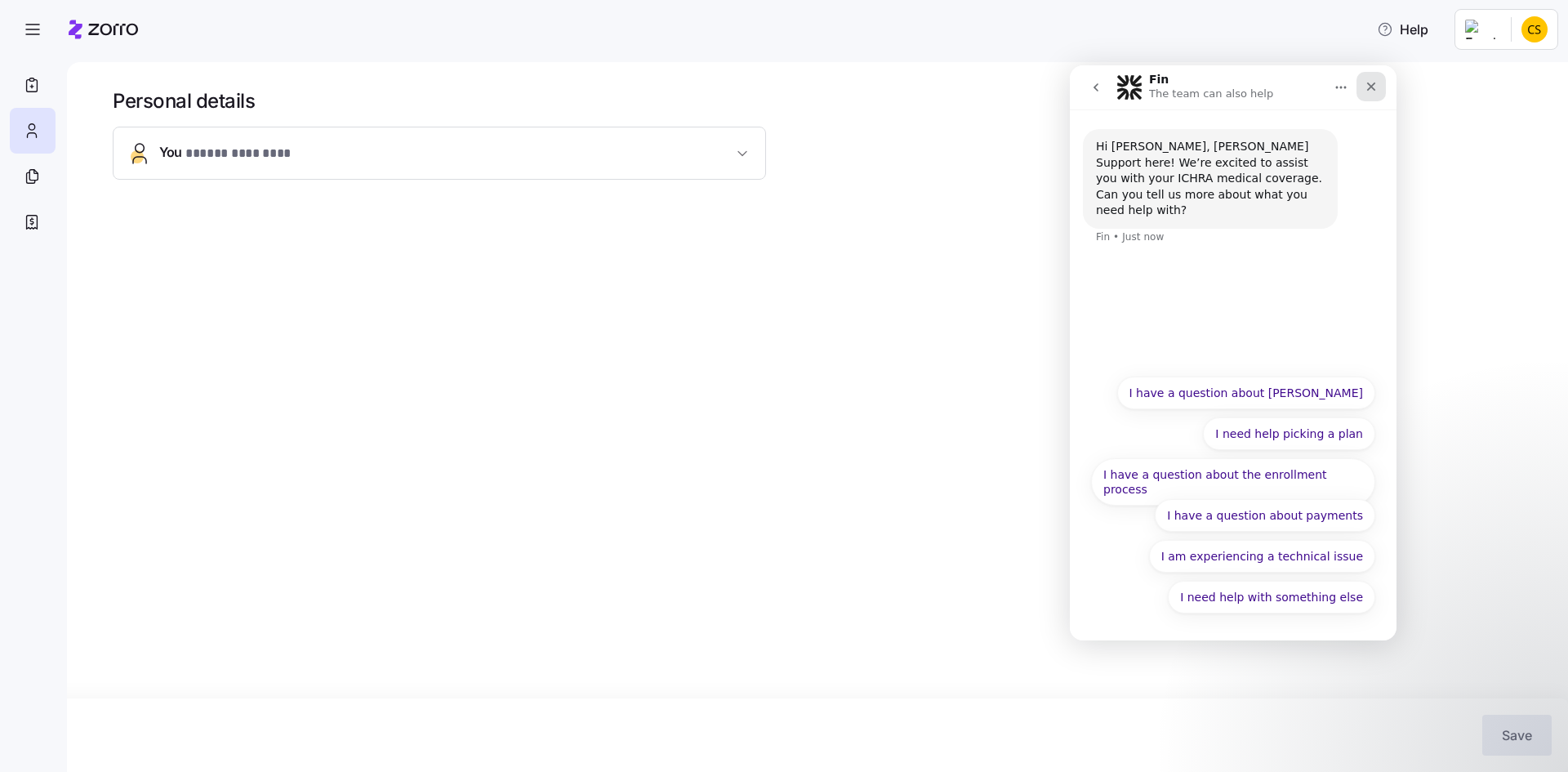
click at [1374, 82] on icon "Close" at bounding box center [1371, 86] width 9 height 9
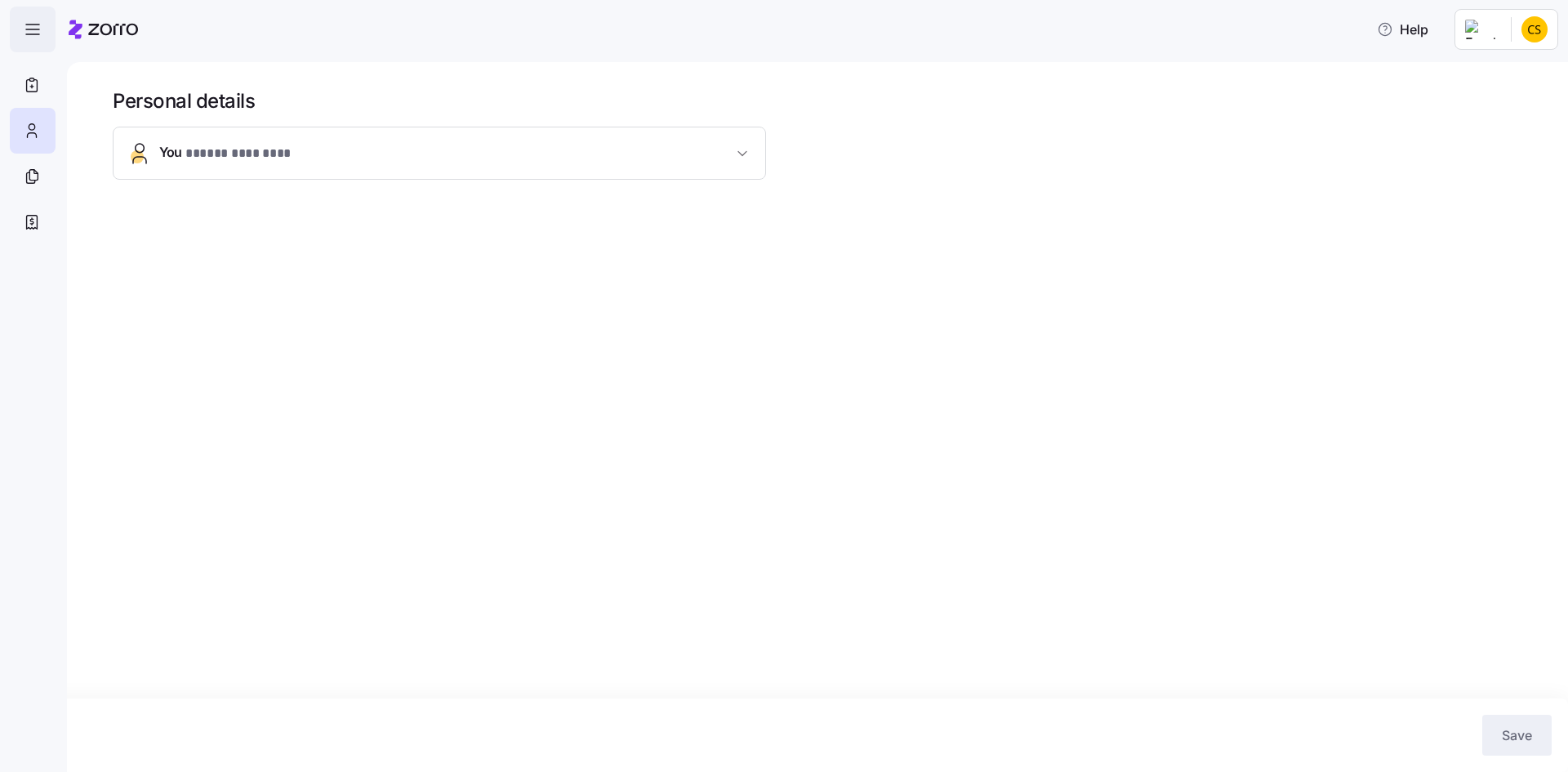
click at [36, 31] on icon "button" at bounding box center [33, 30] width 20 height 20
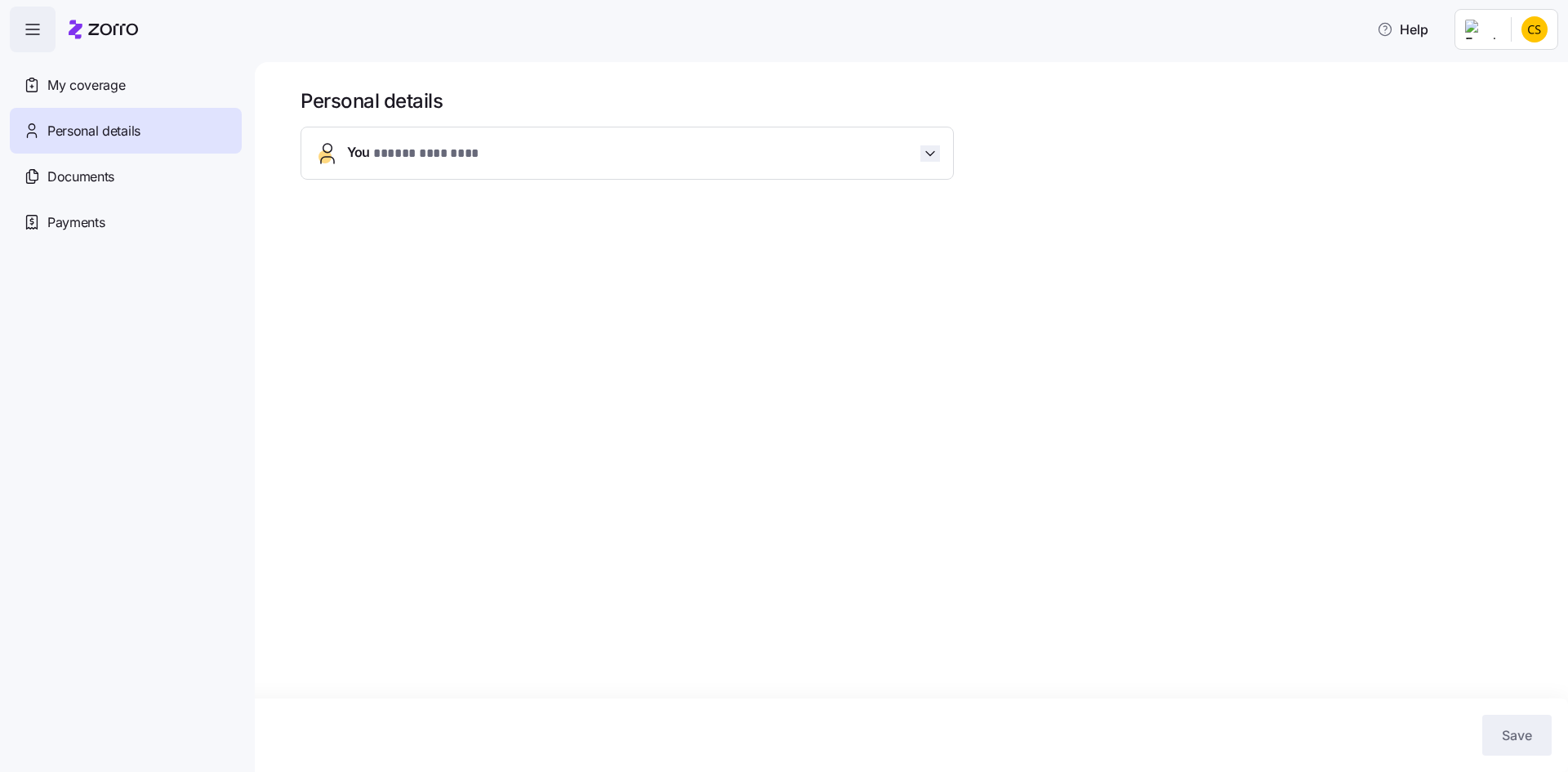
click at [926, 154] on icon "button" at bounding box center [930, 153] width 17 height 17
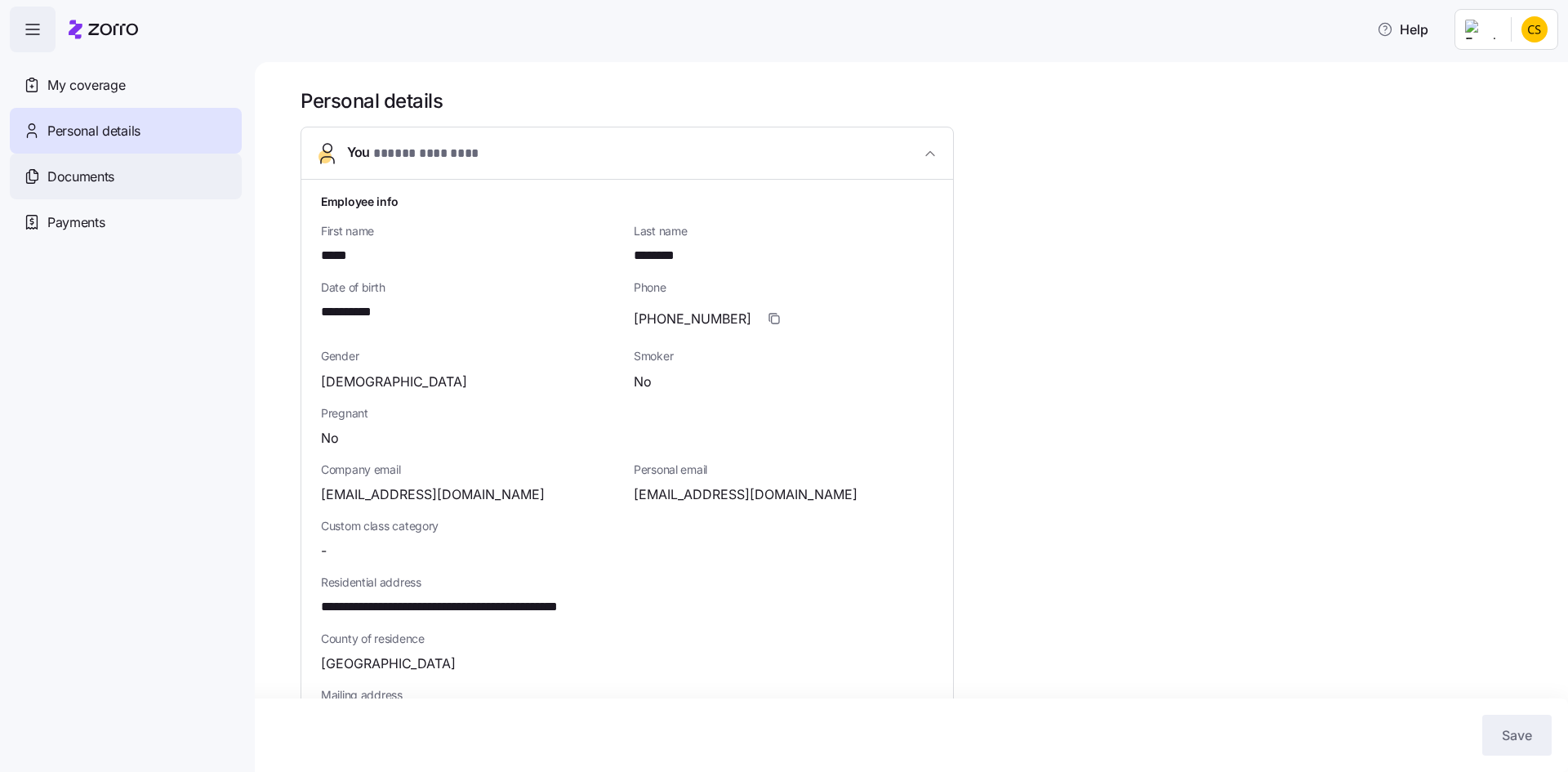
click at [88, 171] on span "Documents" at bounding box center [81, 177] width 67 height 21
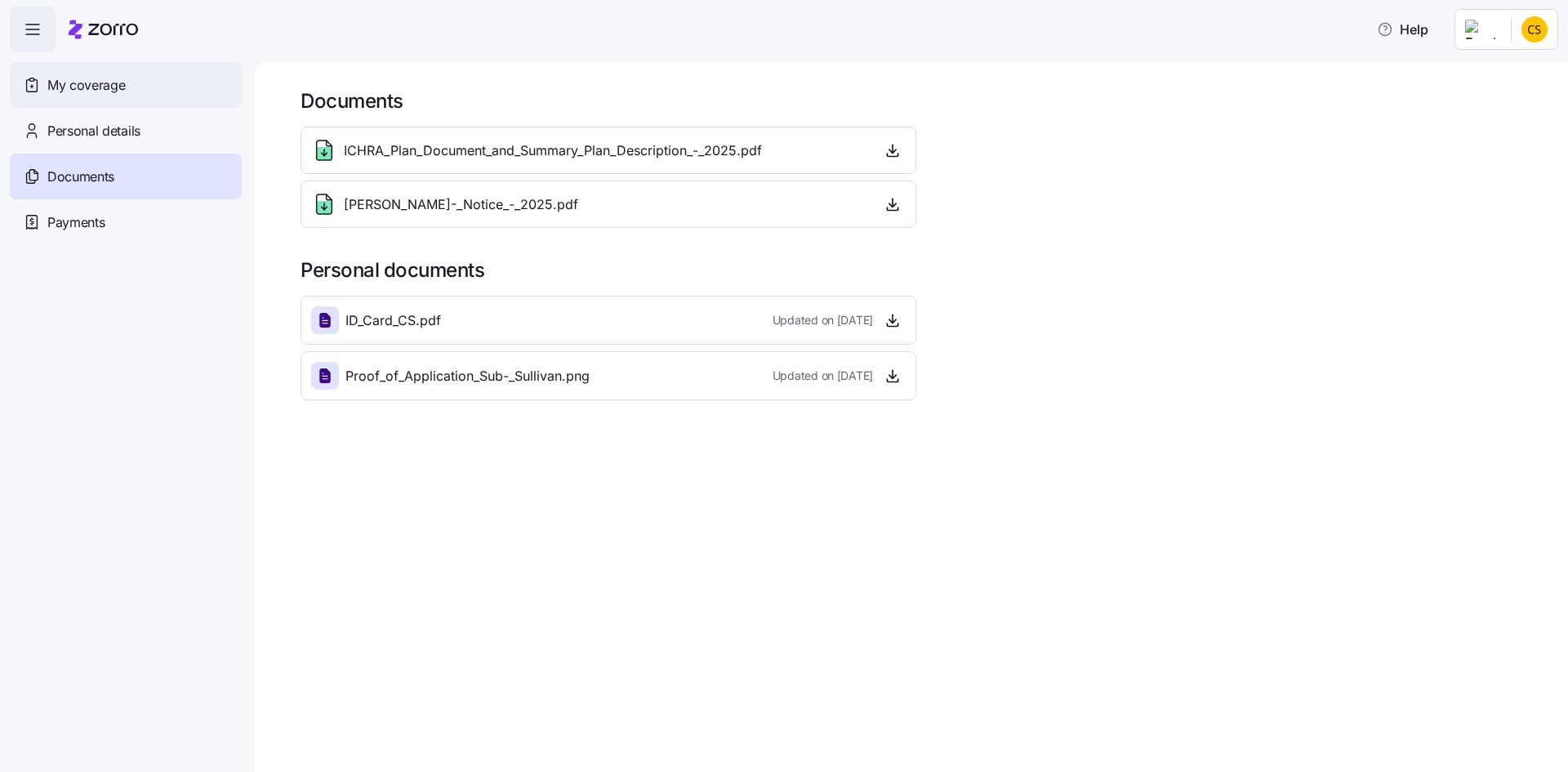
click at [112, 81] on span "My coverage" at bounding box center [86, 85] width 77 height 21
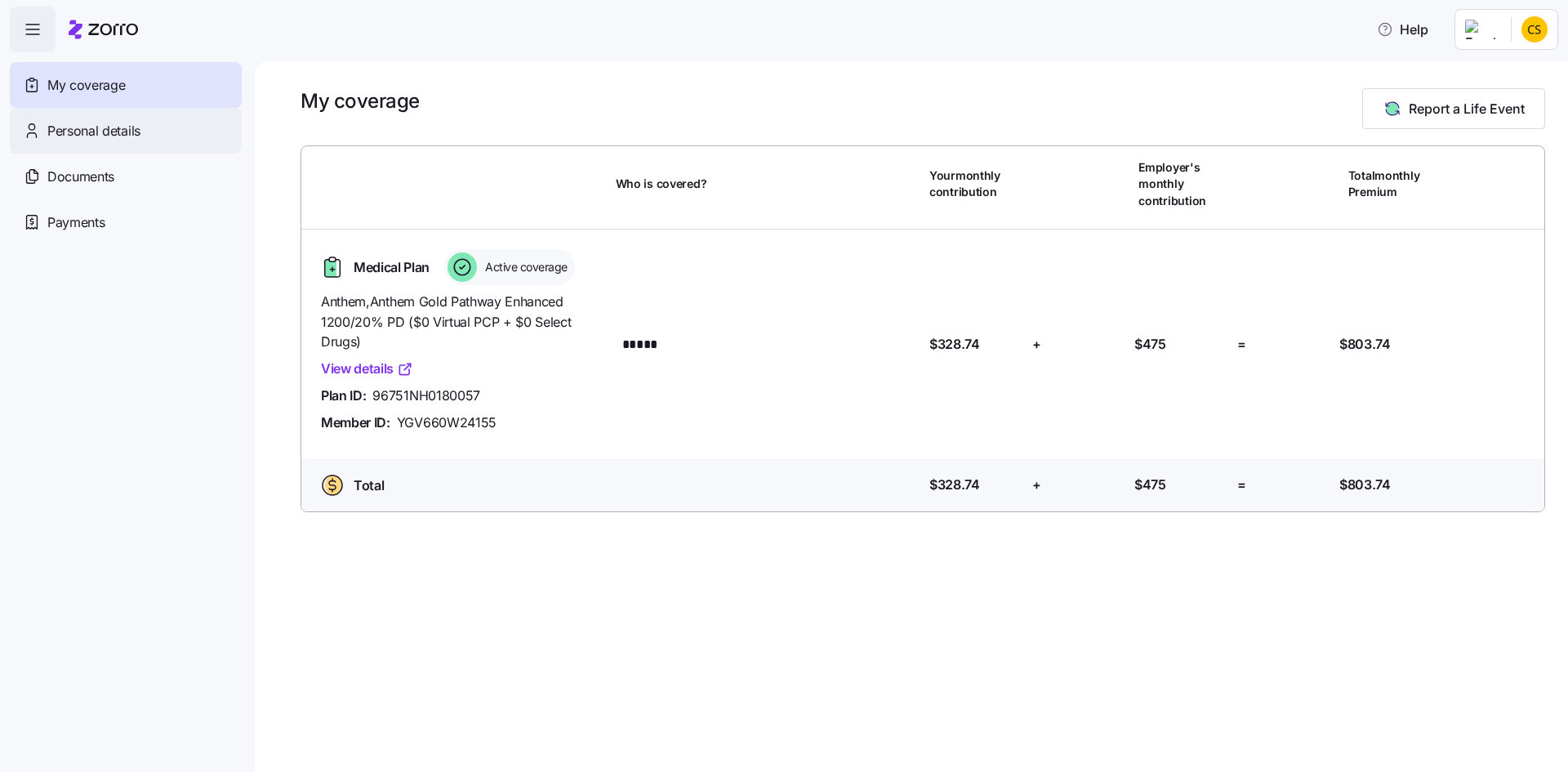
click at [57, 128] on span "Personal details" at bounding box center [94, 130] width 93 height 21
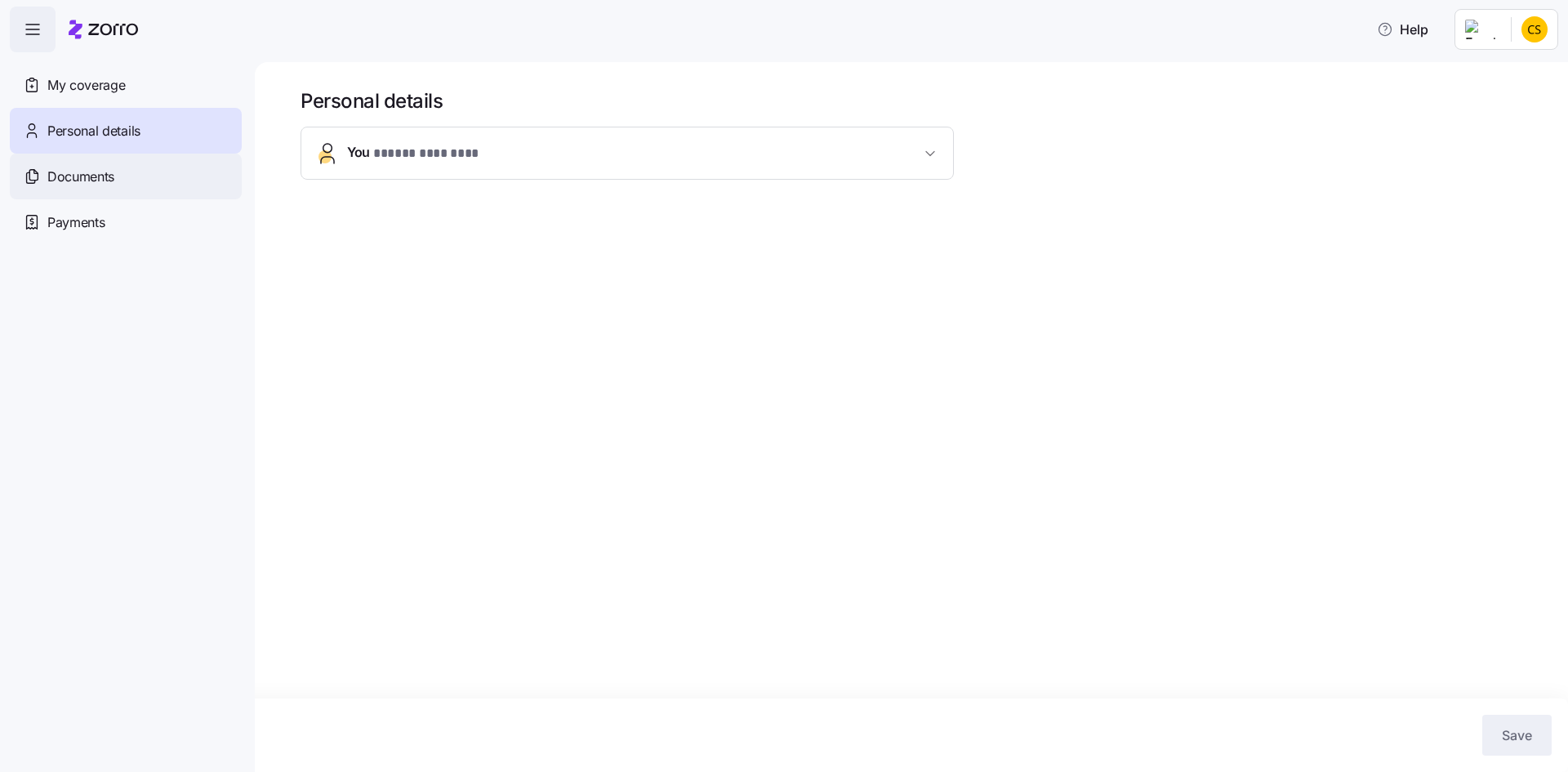
click at [73, 181] on span "Documents" at bounding box center [81, 177] width 67 height 21
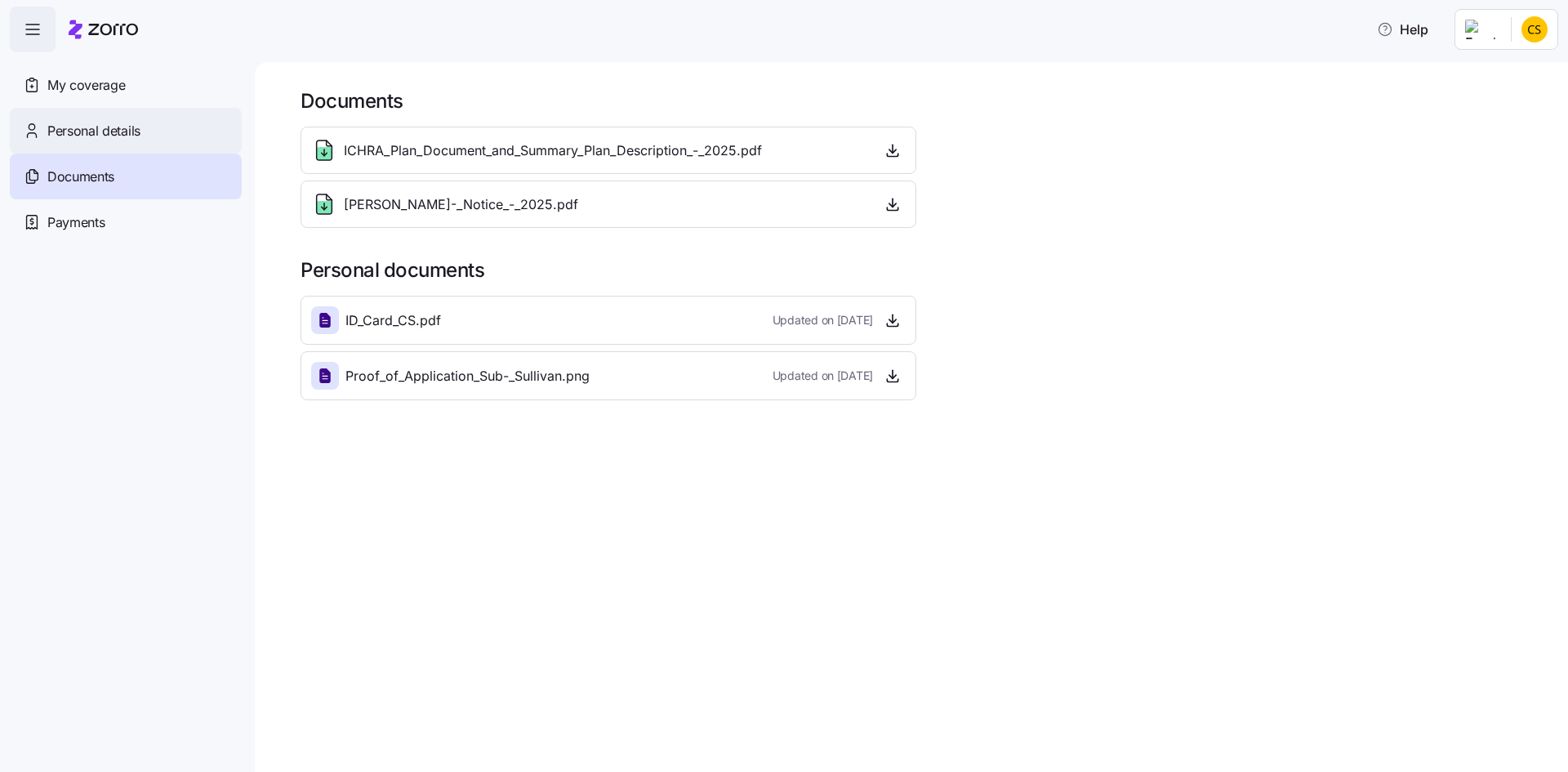
click at [73, 129] on span "Personal details" at bounding box center [94, 130] width 93 height 21
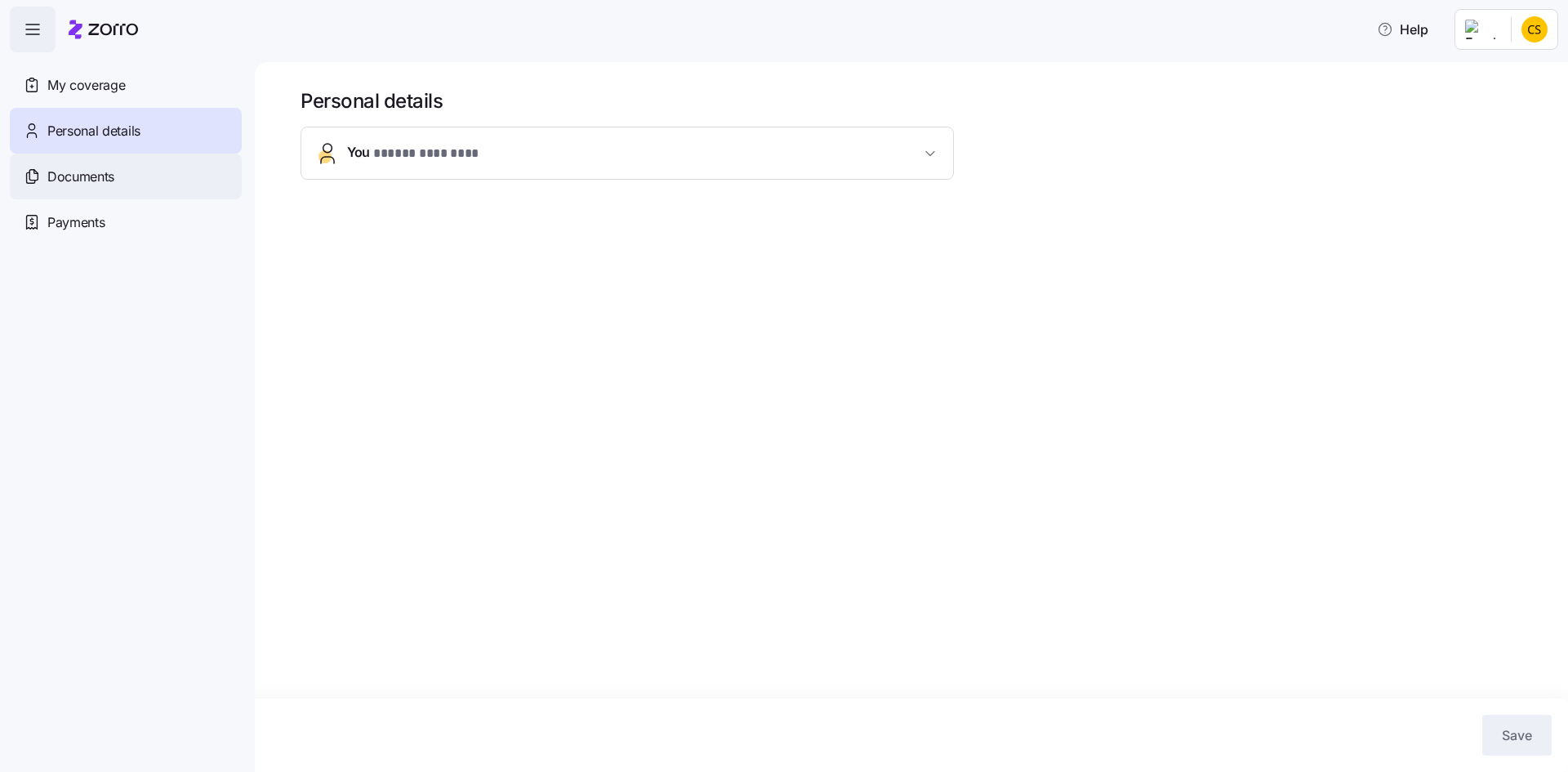
click at [63, 179] on span "Documents" at bounding box center [81, 177] width 67 height 21
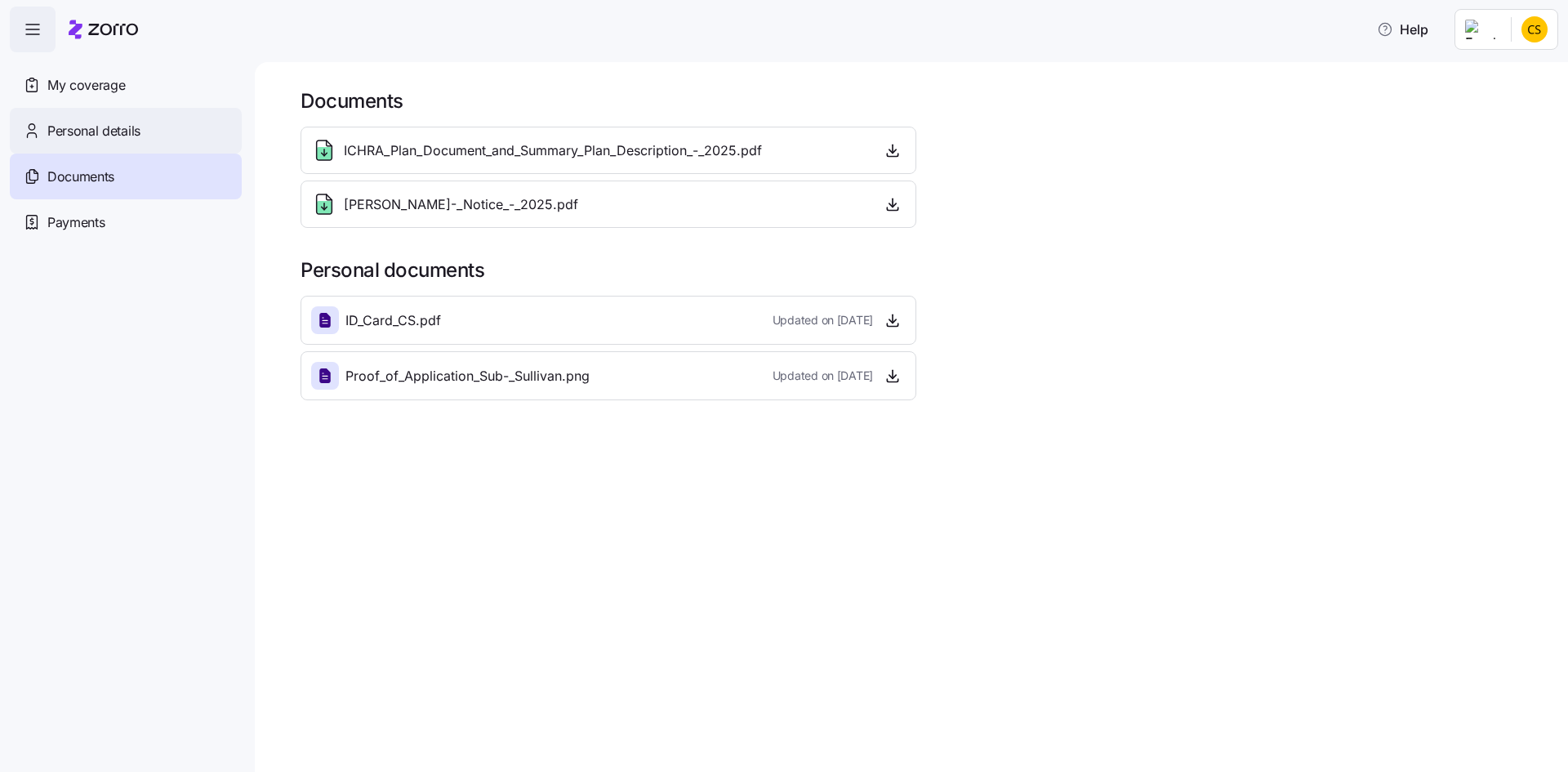
click at [111, 128] on span "Personal details" at bounding box center [94, 130] width 93 height 21
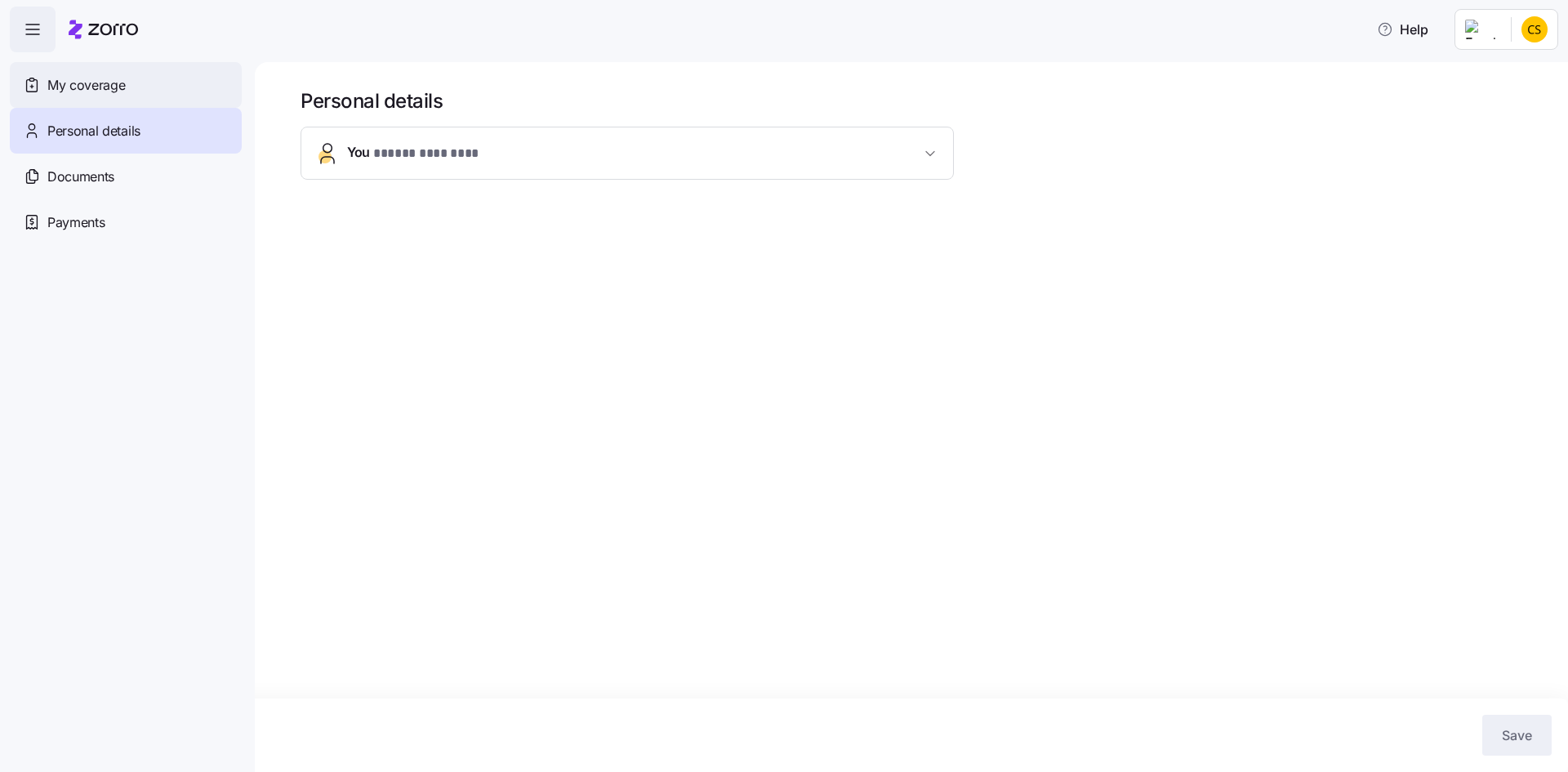
click at [82, 80] on span "My coverage" at bounding box center [86, 85] width 77 height 21
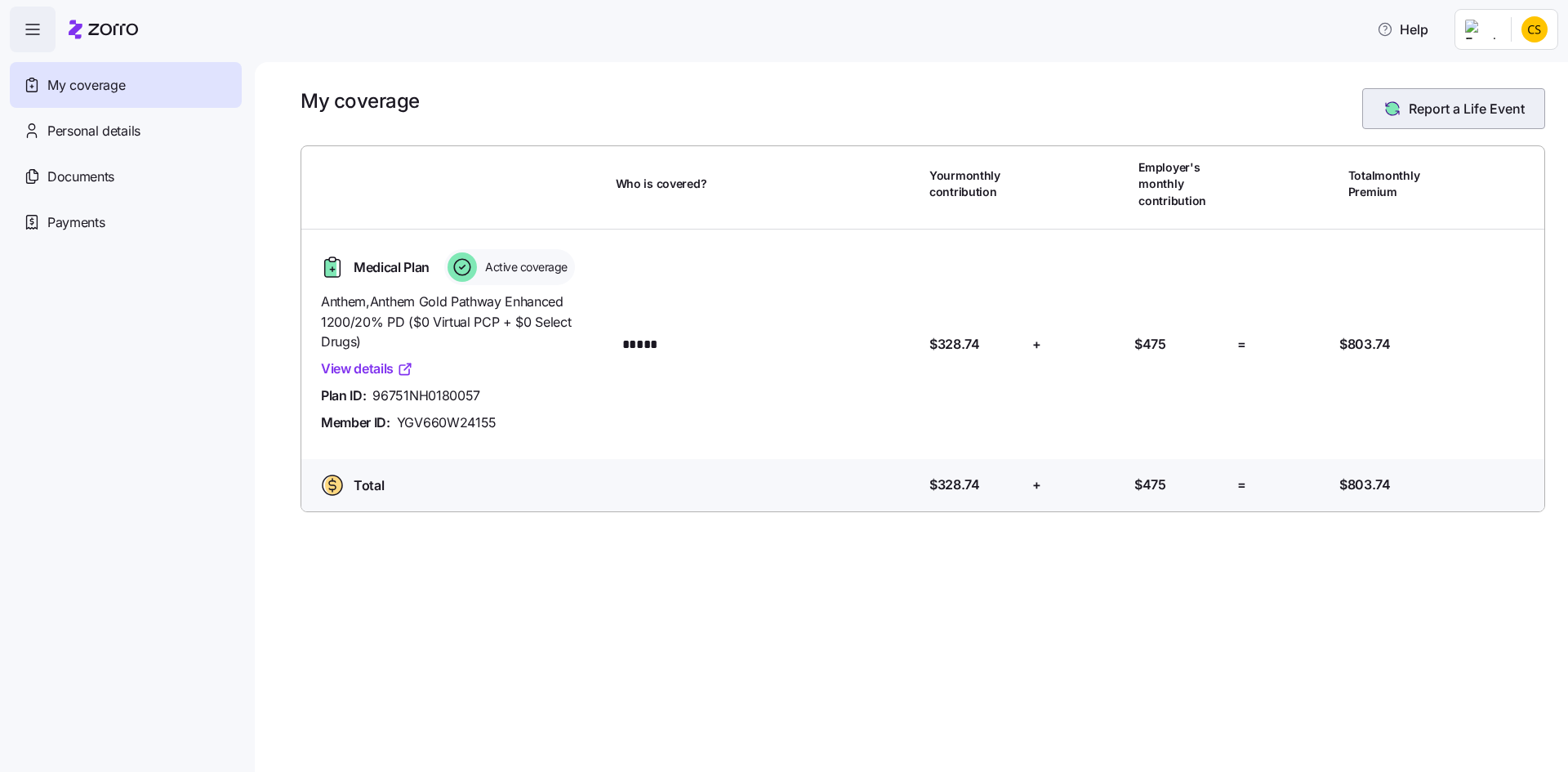
click at [1452, 106] on span "Report a Life Event" at bounding box center [1466, 109] width 116 height 20
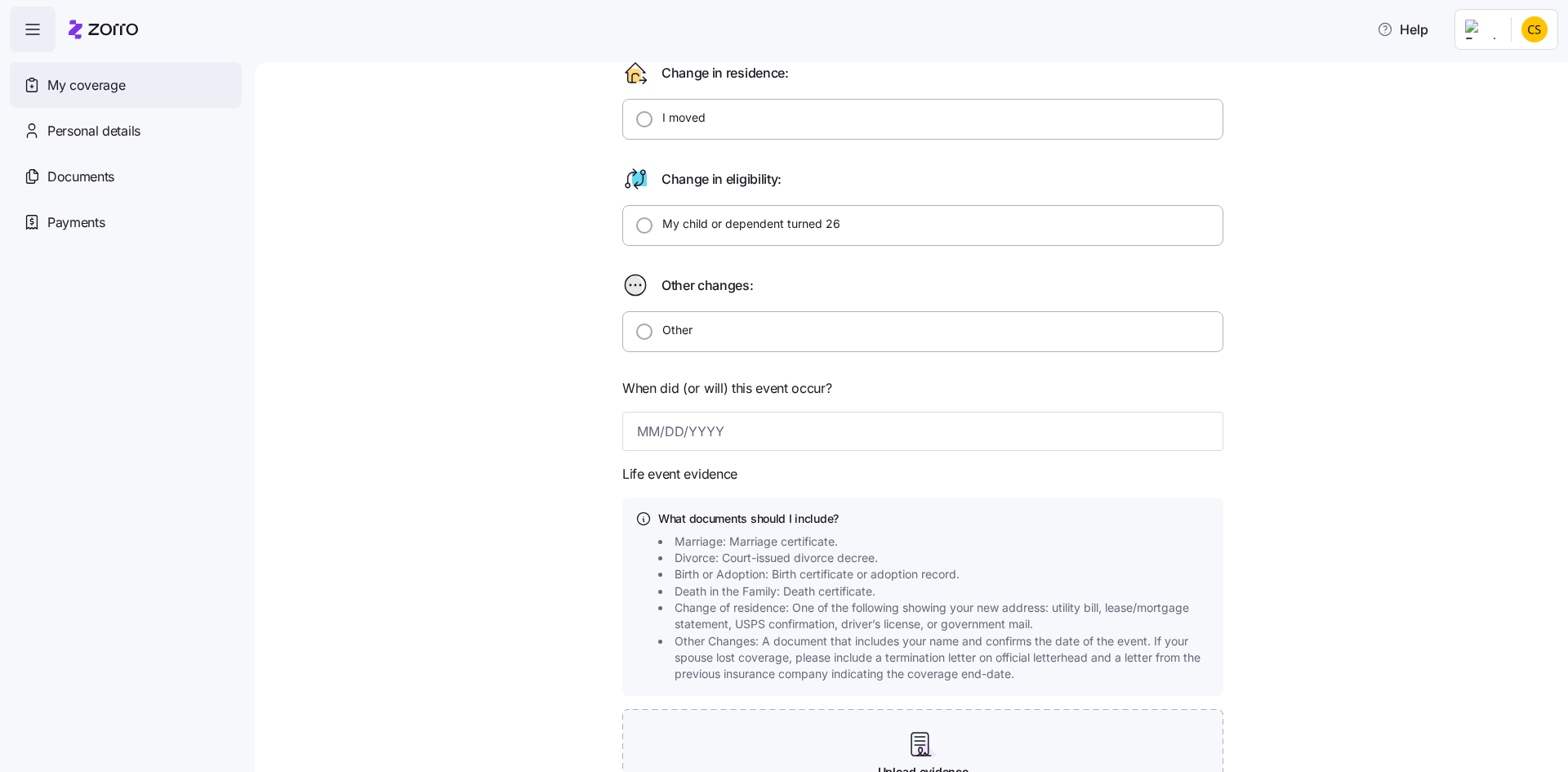
scroll to position [82, 0]
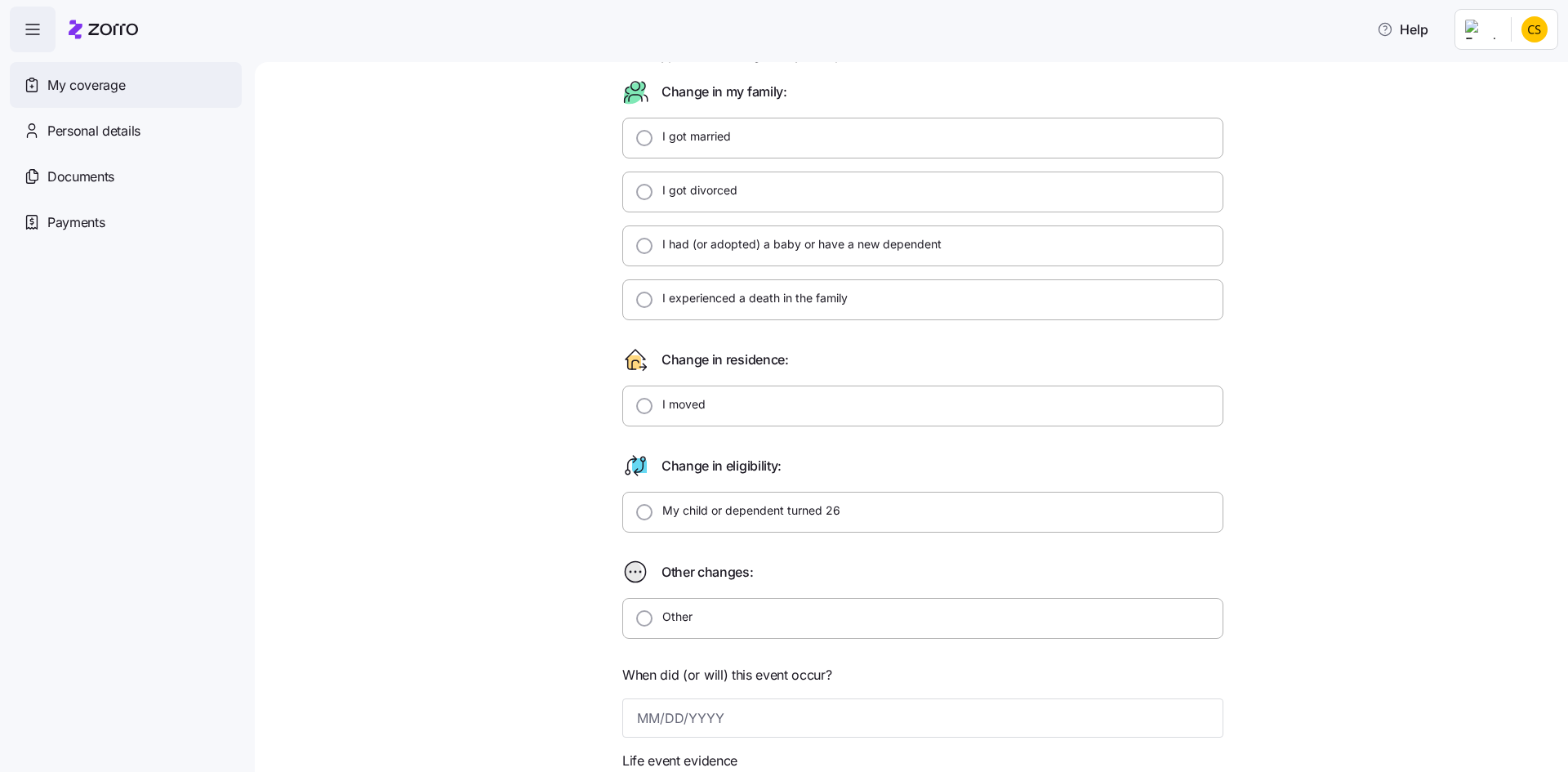
click at [94, 83] on span "My coverage" at bounding box center [86, 85] width 77 height 21
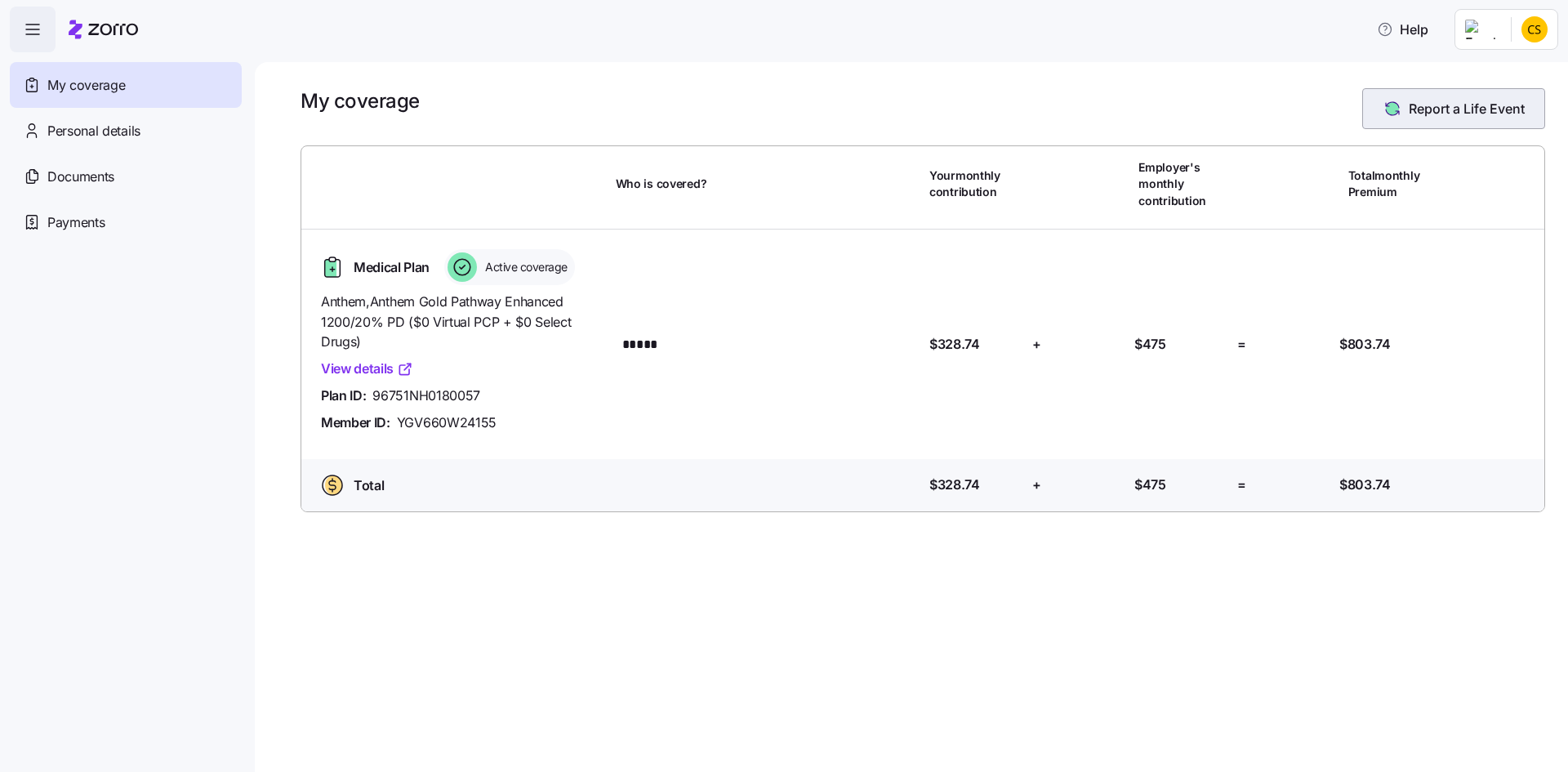
click at [1428, 107] on span "Report a Life Event" at bounding box center [1466, 109] width 116 height 20
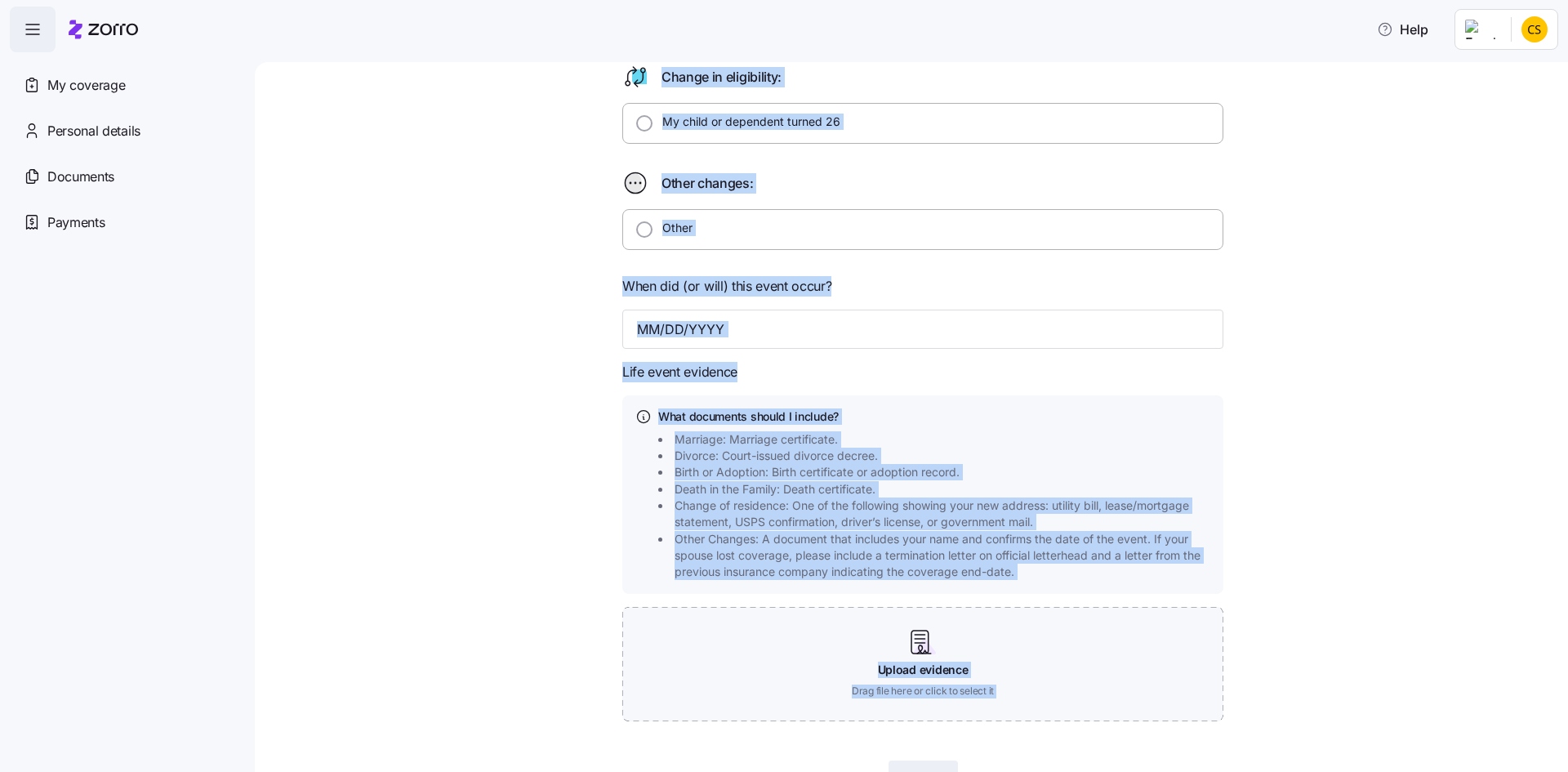
scroll to position [551, 0]
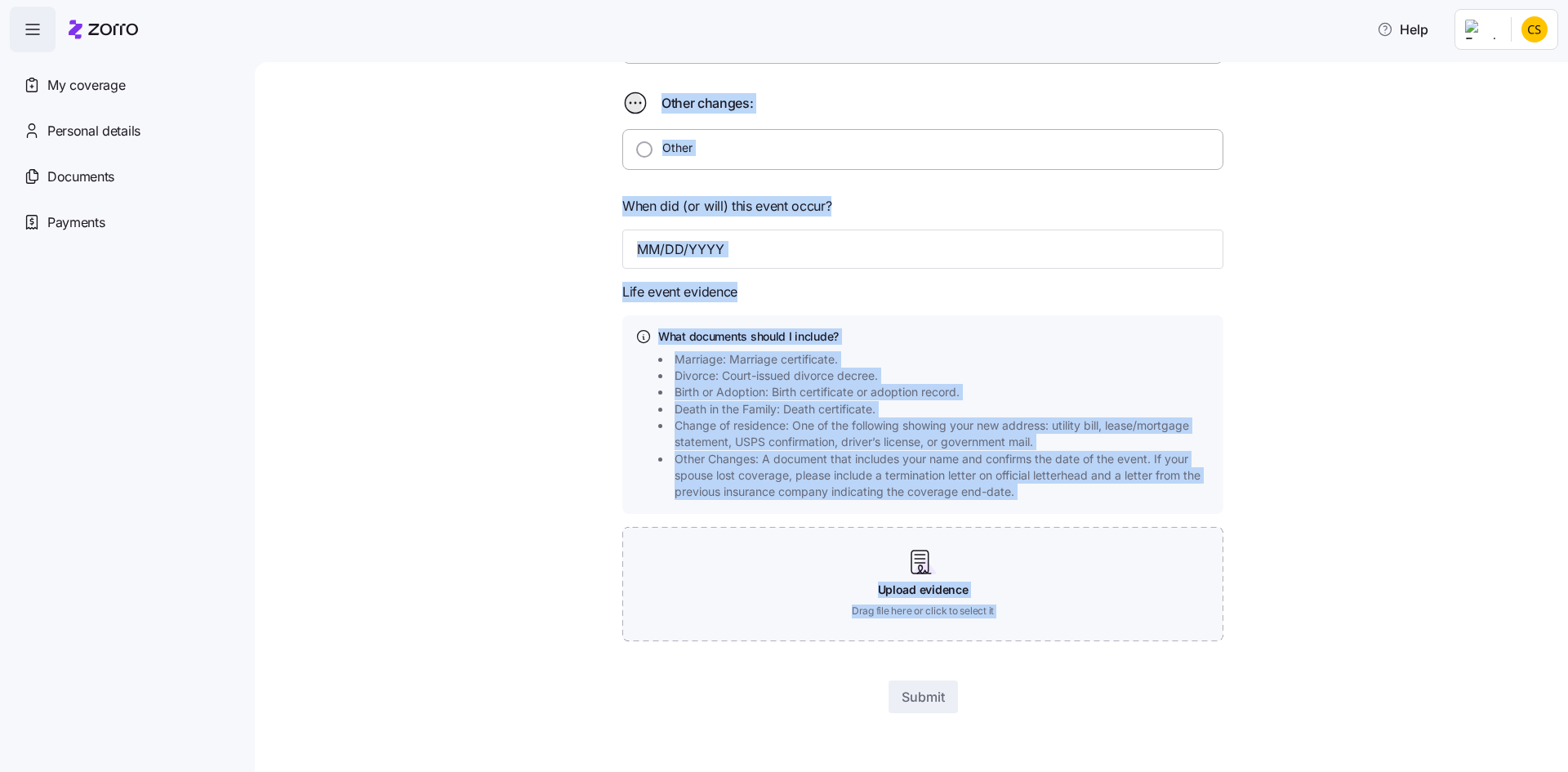
drag, startPoint x: 605, startPoint y: 97, endPoint x: 1265, endPoint y: 692, distance: 888.6
click at [1241, 771] on div "Qualifying Life Event Report Form What type of life change did you experience? …" at bounding box center [912, 417] width 1313 height 710
